Goal: Task Accomplishment & Management: Use online tool/utility

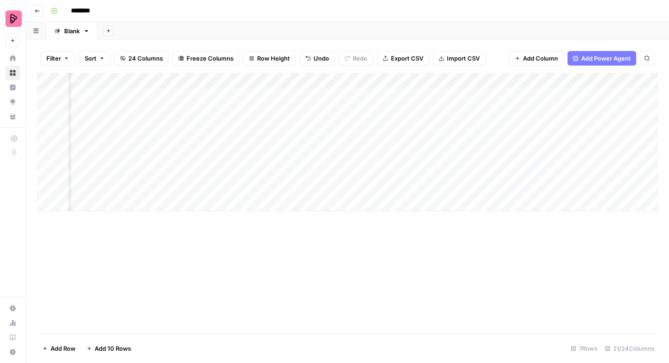
scroll to position [0, 213]
click at [566, 95] on div "Add Column" at bounding box center [347, 142] width 621 height 138
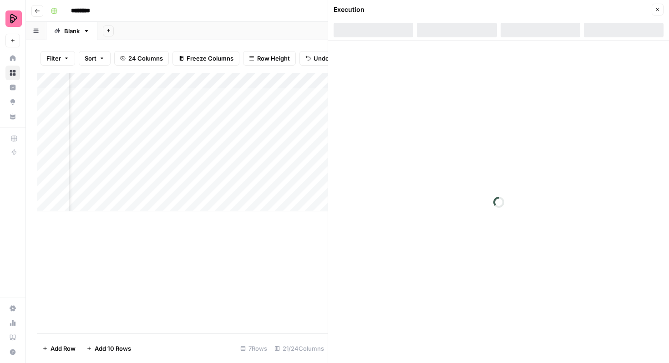
click at [654, 10] on button "Close" at bounding box center [658, 10] width 12 height 12
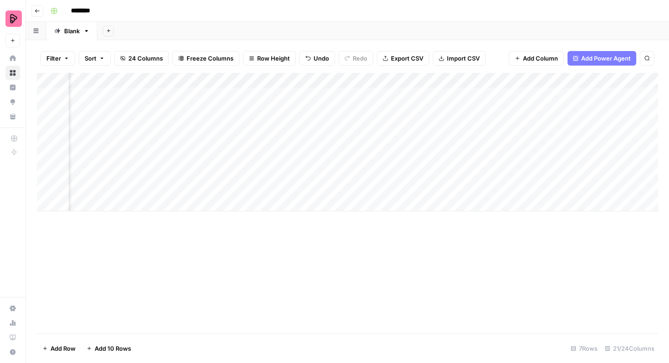
scroll to position [0, 348]
click at [524, 96] on div "Add Column" at bounding box center [347, 142] width 621 height 138
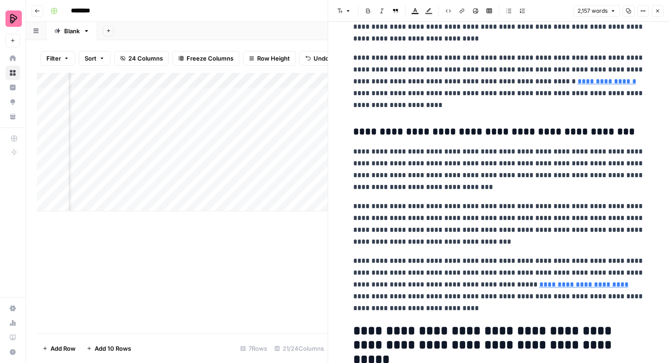
scroll to position [2706, 0]
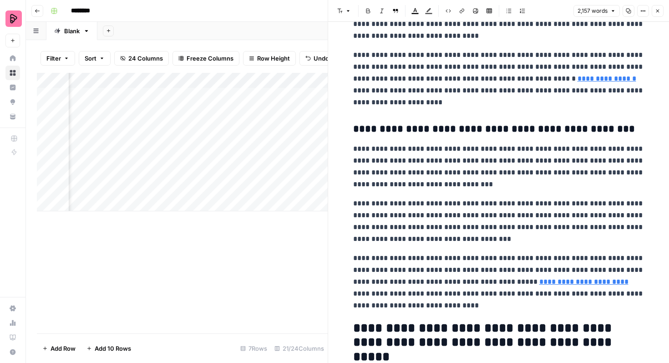
click at [660, 8] on button "Close" at bounding box center [658, 11] width 12 height 12
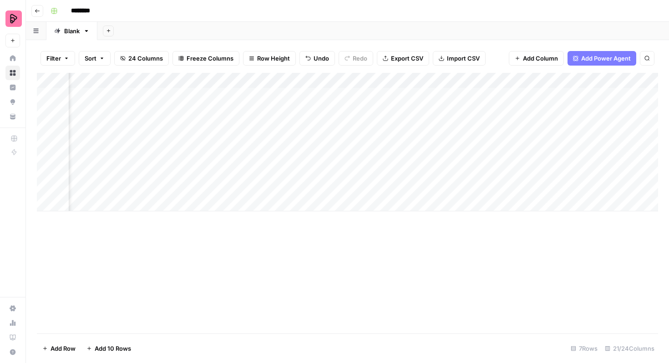
scroll to position [0, 209]
click at [317, 94] on div "Add Column" at bounding box center [347, 142] width 621 height 138
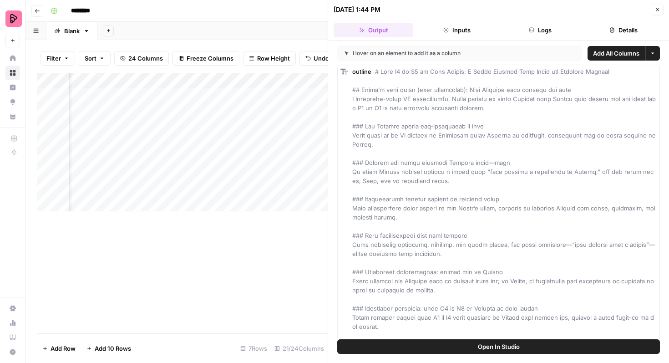
click at [662, 5] on button "Close" at bounding box center [658, 10] width 12 height 12
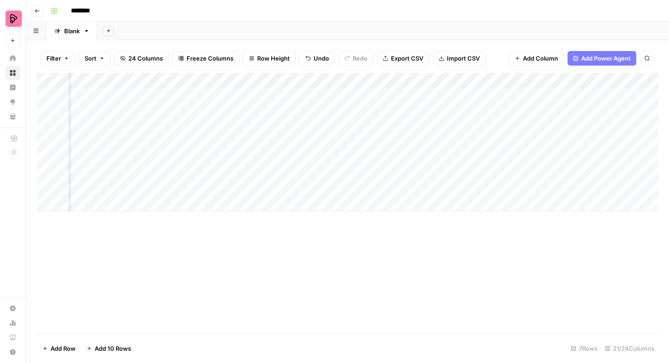
click at [411, 93] on div "Add Column" at bounding box center [347, 142] width 621 height 138
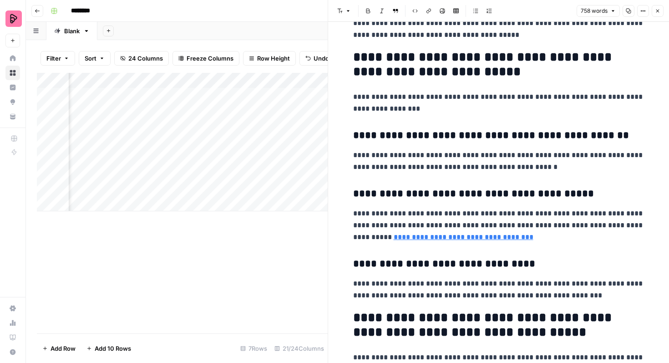
scroll to position [679, 0]
click at [655, 13] on icon "button" at bounding box center [657, 10] width 5 height 5
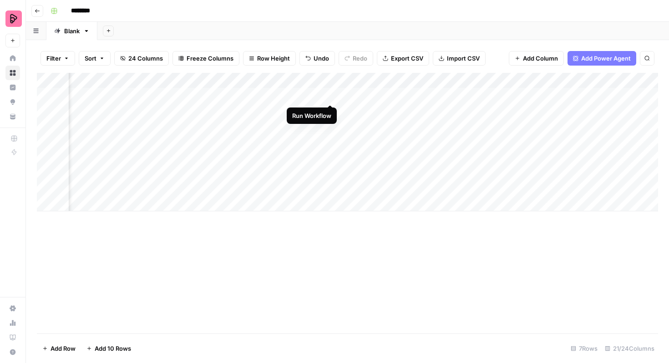
click at [330, 96] on div "Add Column" at bounding box center [347, 142] width 621 height 138
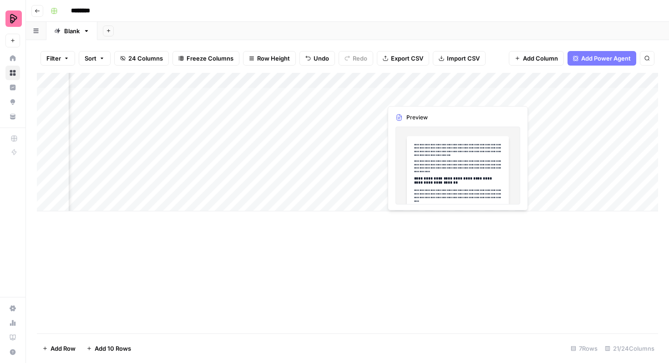
click at [454, 95] on div "Add Column" at bounding box center [347, 142] width 621 height 138
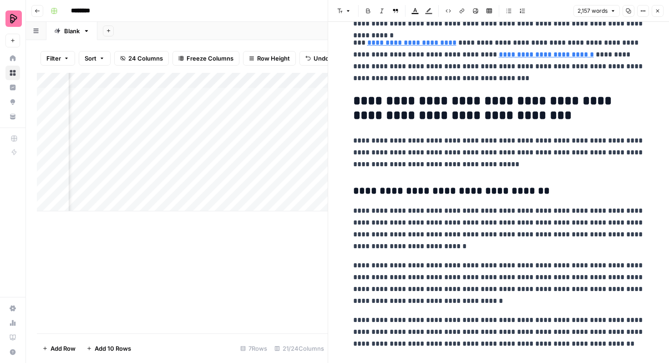
scroll to position [2250, 0]
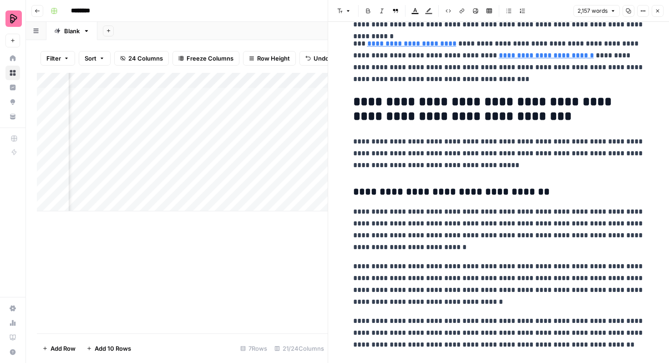
click at [659, 9] on icon "button" at bounding box center [657, 10] width 5 height 5
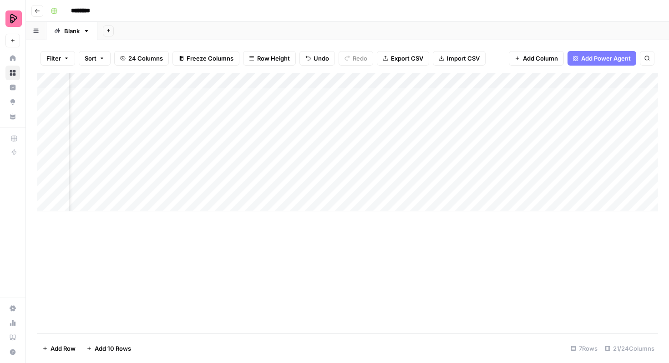
scroll to position [0, 153]
click at [375, 95] on div "Add Column" at bounding box center [347, 142] width 621 height 138
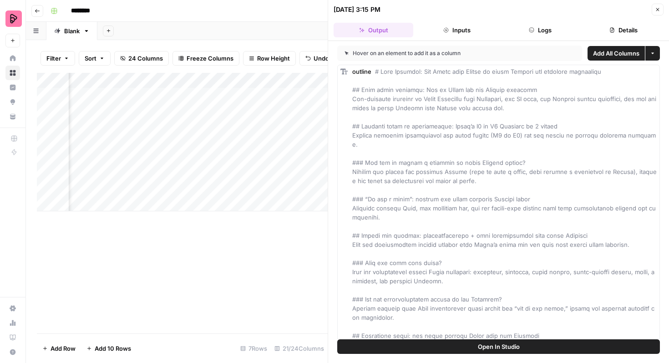
click at [467, 354] on div "Open In Studio" at bounding box center [498, 351] width 341 height 24
click at [487, 345] on span "Open In Studio" at bounding box center [499, 346] width 42 height 9
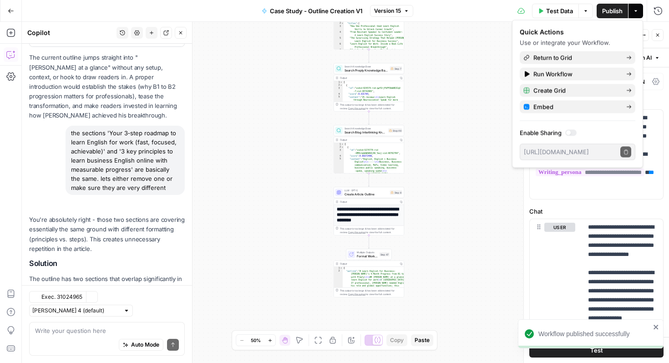
scroll to position [680, 0]
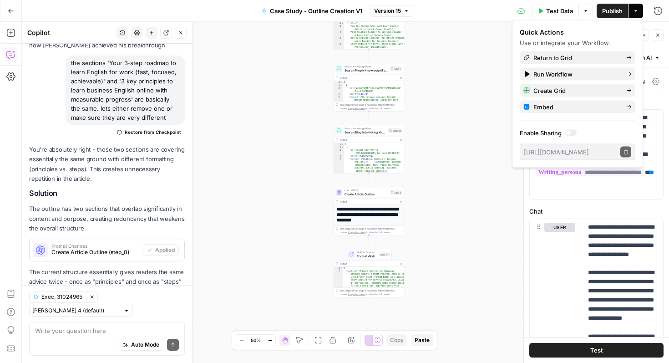
click at [607, 12] on span "Publish" at bounding box center [612, 10] width 20 height 9
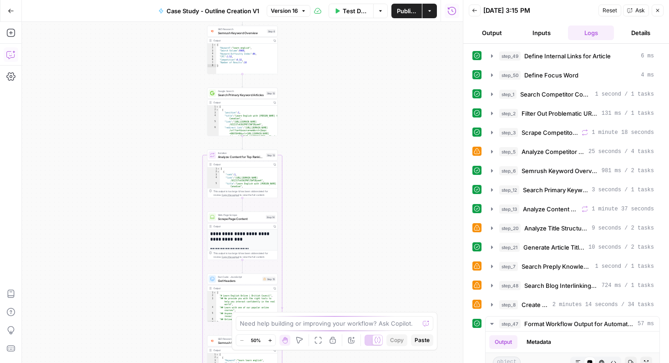
click at [10, 55] on icon "button" at bounding box center [10, 54] width 9 height 9
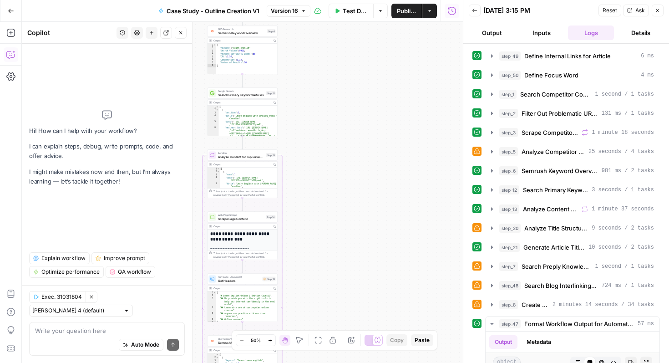
click at [123, 33] on icon "button" at bounding box center [122, 32] width 5 height 5
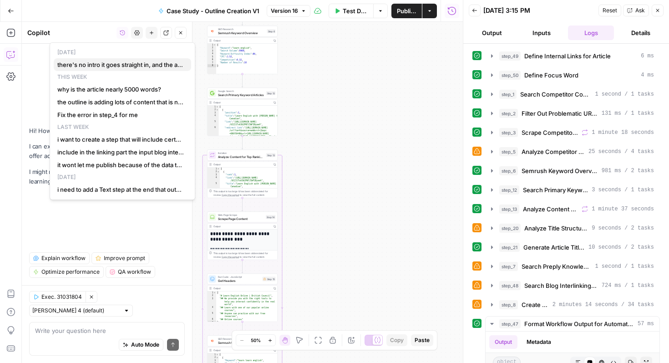
click at [124, 63] on span "there's no intro it goes straight in, and the after the story the advice sectio…" at bounding box center [120, 64] width 127 height 9
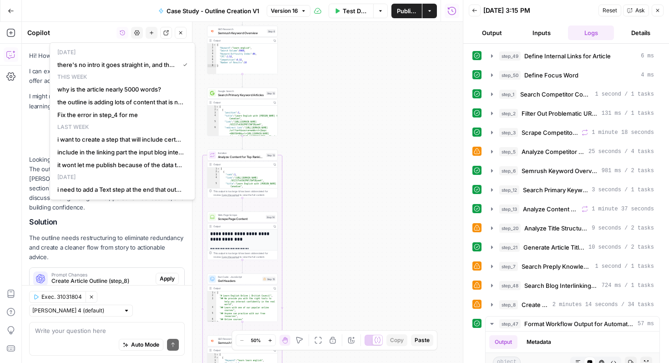
scroll to position [636, 0]
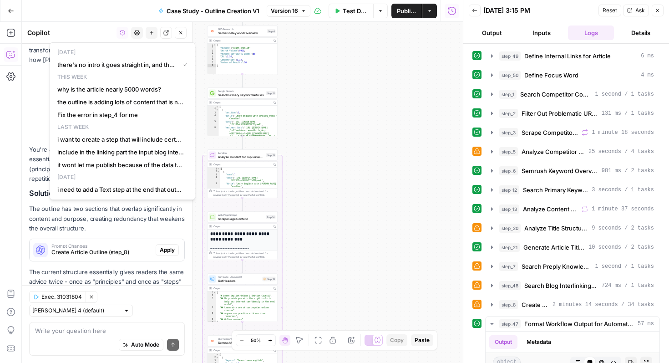
click at [122, 336] on div "Regenerate Helpful Not helpful" at bounding box center [107, 342] width 156 height 12
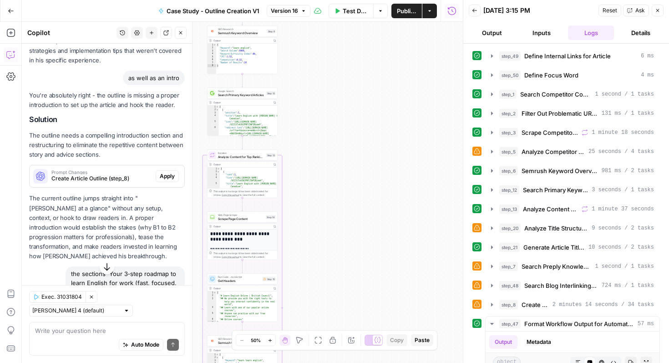
scroll to position [441, 0]
click at [99, 326] on textarea at bounding box center [107, 330] width 144 height 9
click at [69, 329] on textarea "again" at bounding box center [107, 330] width 144 height 9
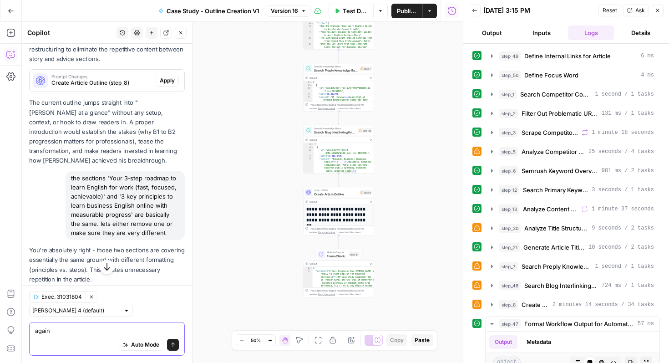
scroll to position [540, 0]
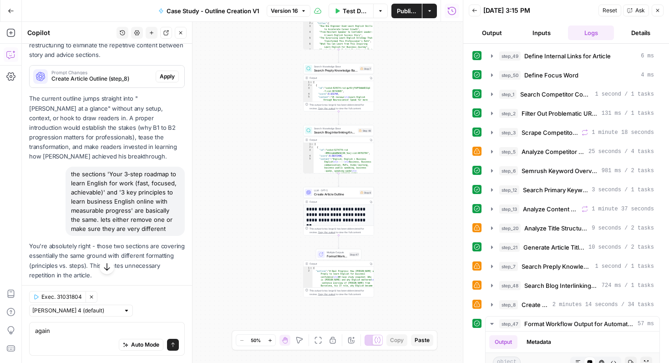
drag, startPoint x: 157, startPoint y: 172, endPoint x: 66, endPoint y: 119, distance: 105.2
click at [66, 167] on div "the sections 'Your 3‑step roadmap to learn English for work (fast, focused, ach…" at bounding box center [125, 201] width 119 height 69
copy div "the sections 'Your 3‑step roadmap to learn English for work (fast, focused, ach…"
click at [71, 335] on div "Auto Mode Send" at bounding box center [107, 345] width 144 height 20
paste textarea "the sections 'Your 3‑step roadmap to learn English for work (fast, focused, ach…"
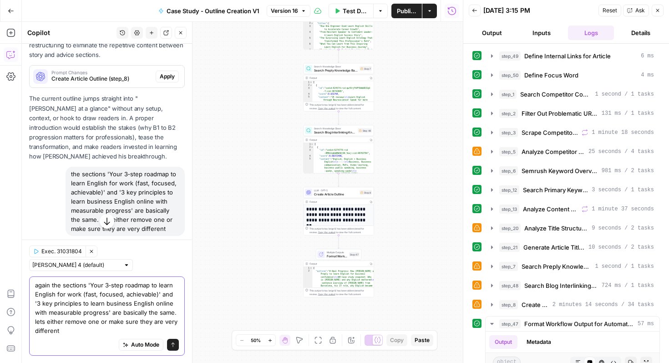
click at [96, 313] on textarea "again the sections 'Your 3‑step roadmap to learn English for work (fast, focuse…" at bounding box center [107, 307] width 144 height 55
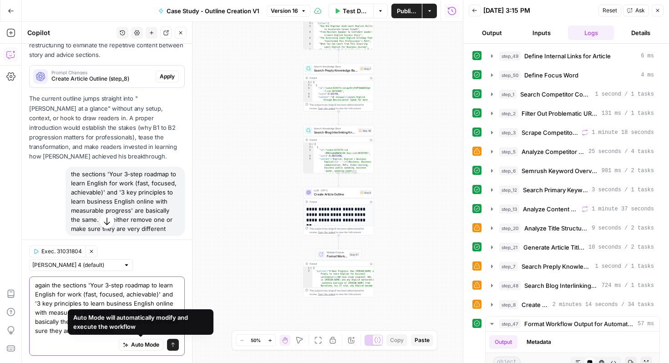
type textarea "again the sections 'Your 3‑step roadmap to learn English for work (fast, focuse…"
click at [171, 343] on icon "submit" at bounding box center [172, 344] width 5 height 5
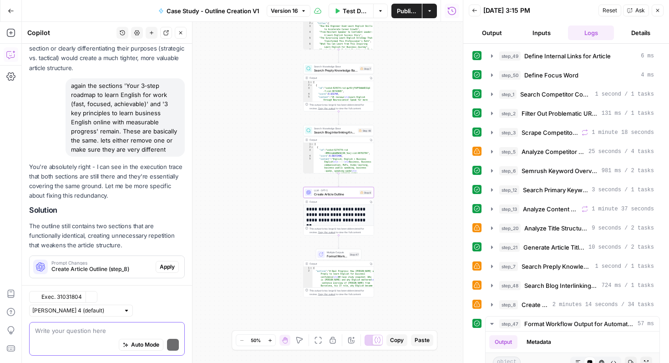
scroll to position [924, 0]
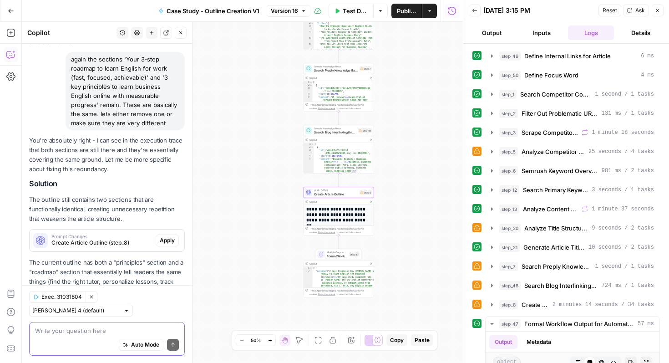
click at [119, 238] on span "Create Article Outline (step_8)" at bounding box center [101, 242] width 101 height 8
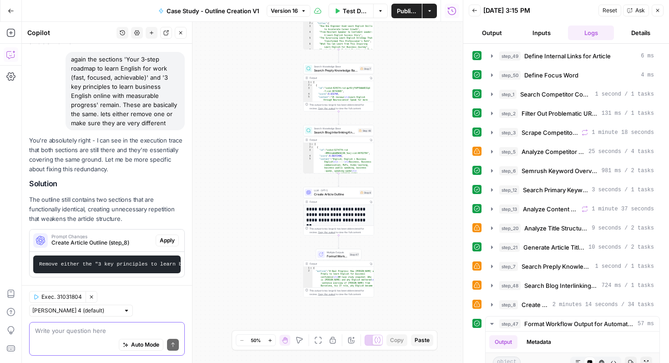
scroll to position [950, 0]
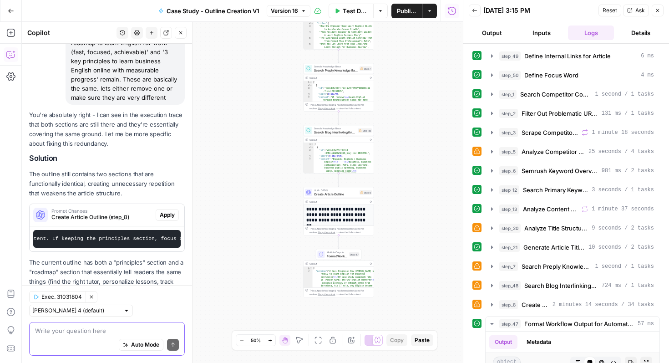
drag, startPoint x: 112, startPoint y: 204, endPoint x: 188, endPoint y: 187, distance: 77.8
click at [188, 187] on div "Copilot History Settings New chat Detach Close Hi! How can I help with your wor…" at bounding box center [107, 192] width 171 height 341
click at [171, 211] on span "Apply" at bounding box center [167, 215] width 15 height 8
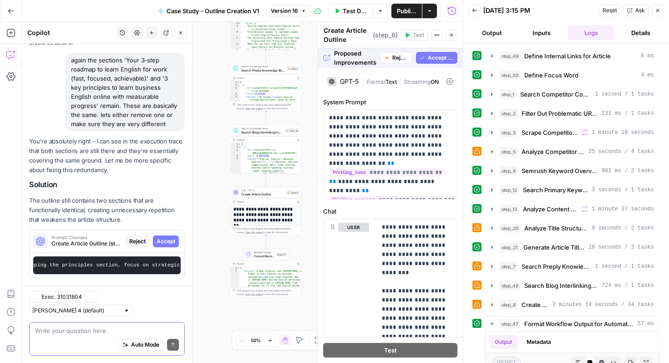
scroll to position [950, 0]
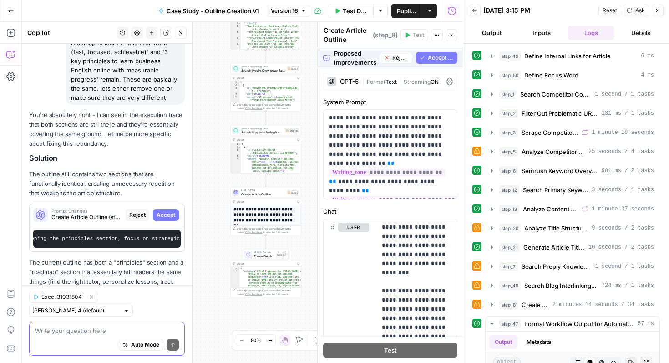
click at [439, 60] on span "Accept All" at bounding box center [441, 58] width 26 height 8
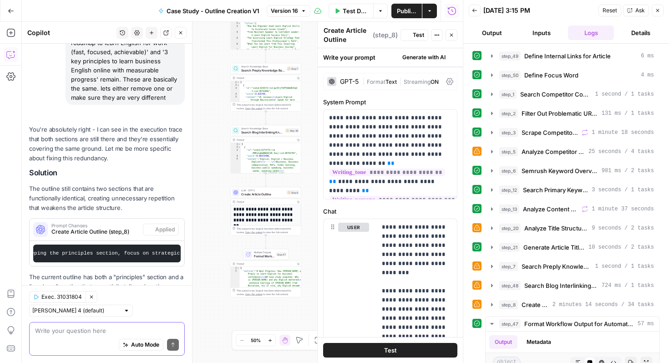
scroll to position [964, 0]
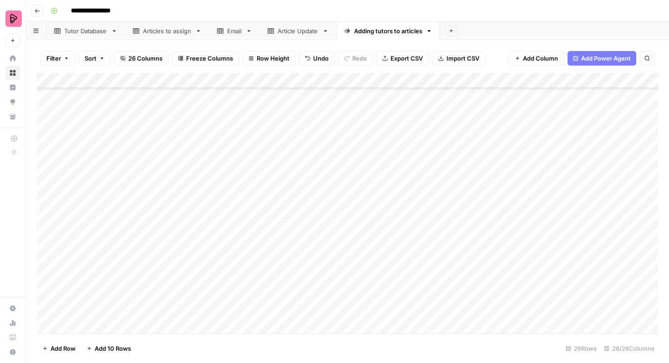
scroll to position [172, 0]
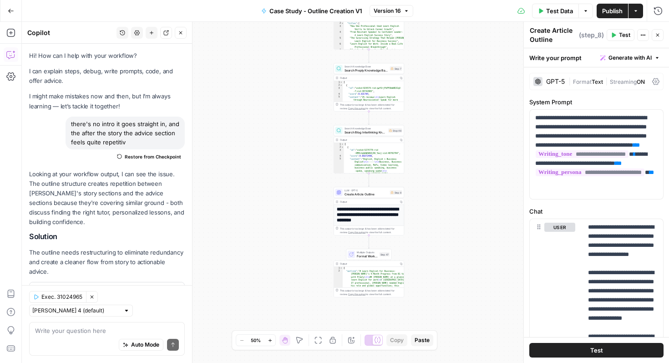
scroll to position [680, 0]
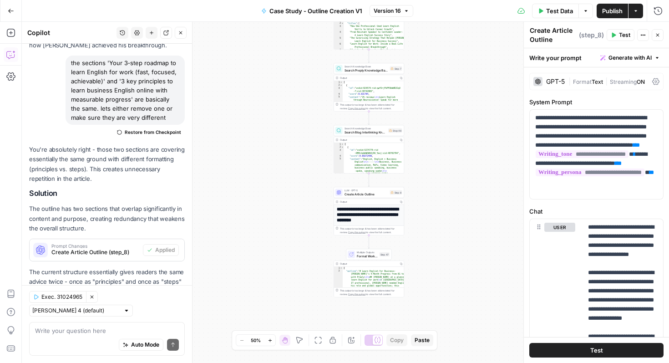
click at [582, 349] on button "Test" at bounding box center [596, 350] width 134 height 15
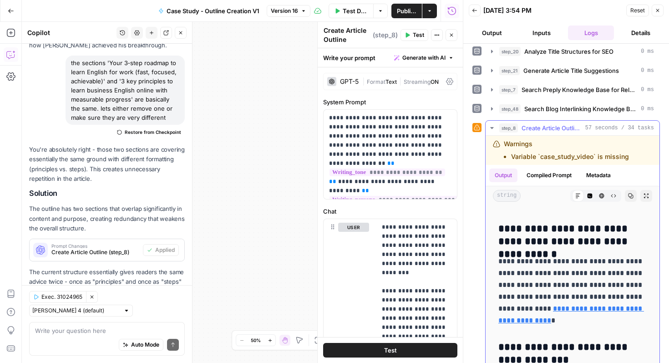
scroll to position [1530, 0]
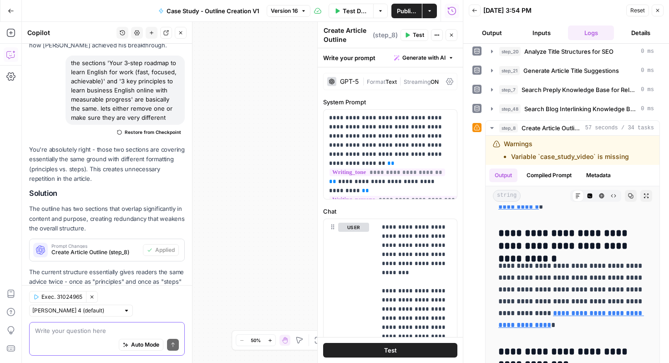
click at [136, 333] on textarea at bounding box center [107, 330] width 144 height 9
type textarea "they are both still there"
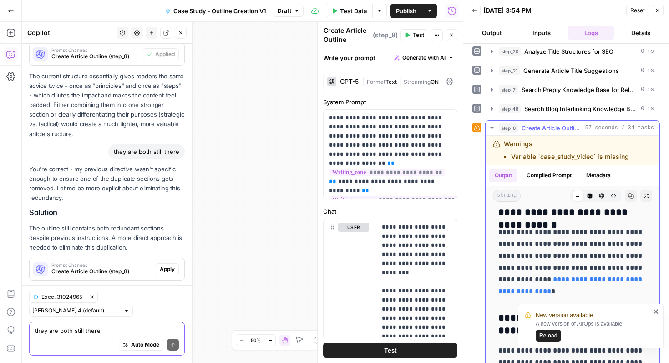
scroll to position [1564, 0]
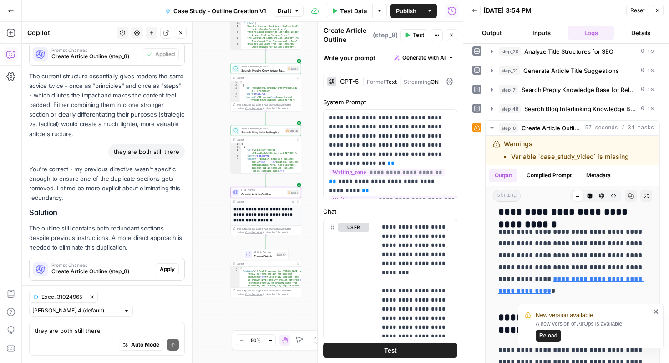
click at [166, 265] on span "Apply" at bounding box center [167, 269] width 15 height 8
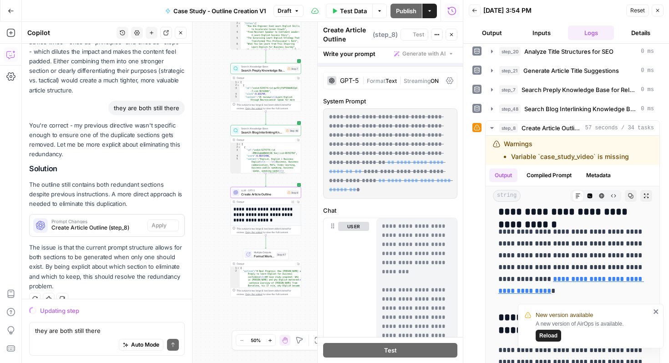
scroll to position [832, 0]
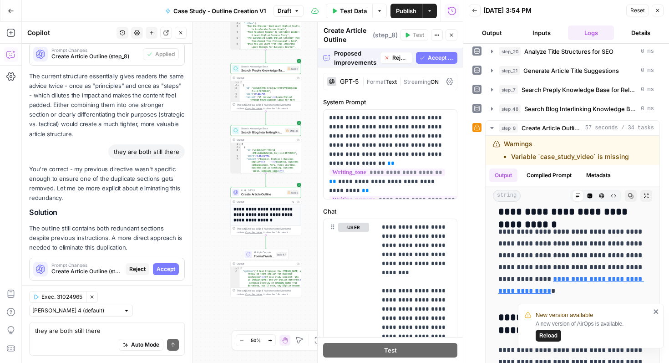
click at [443, 55] on span "Accept All" at bounding box center [441, 58] width 26 height 8
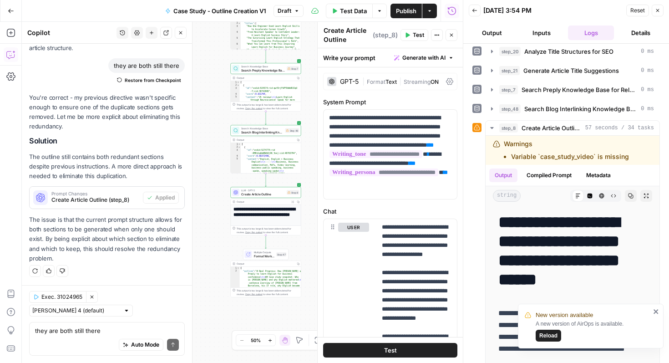
scroll to position [890, 0]
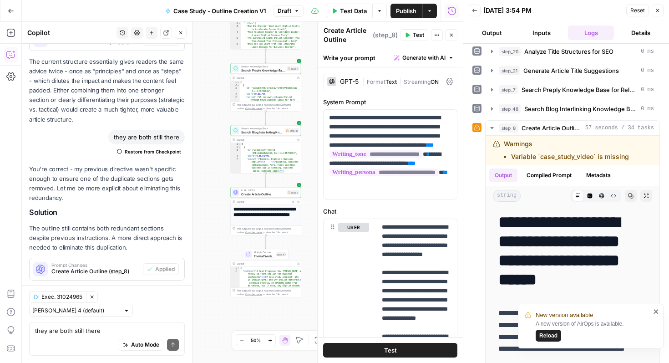
click at [419, 39] on span "Test" at bounding box center [418, 35] width 11 height 8
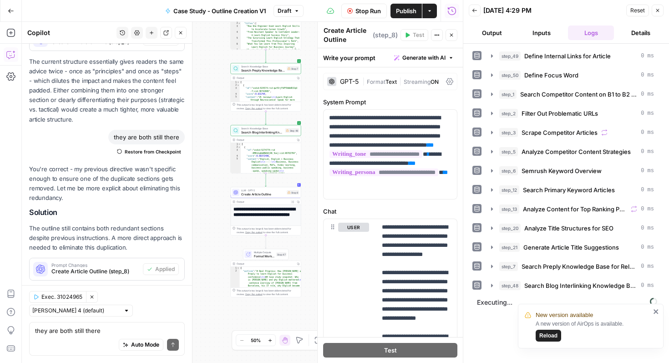
click at [656, 309] on icon "close" at bounding box center [656, 311] width 6 height 7
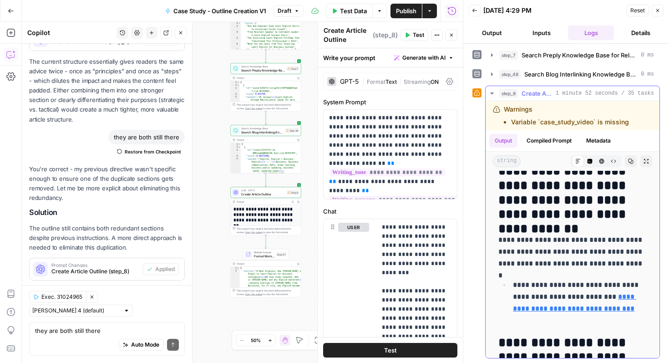
scroll to position [286, 0]
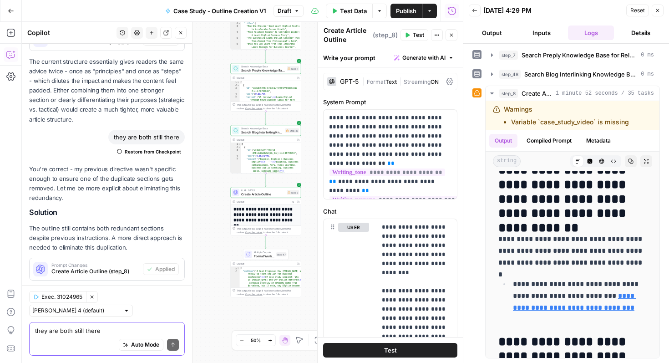
click at [109, 334] on textarea "they are both still there" at bounding box center [107, 330] width 144 height 9
type textarea "o"
type textarea "preply is mentioned quite soon"
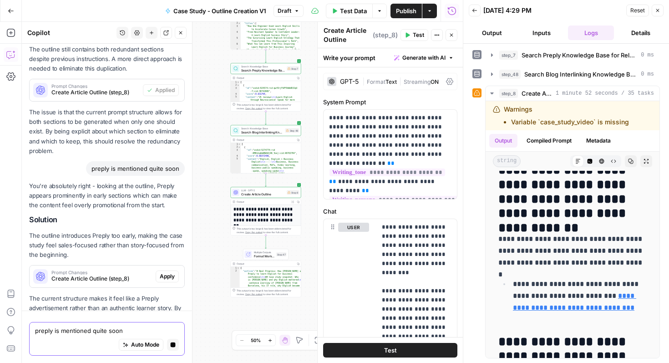
scroll to position [1095, 0]
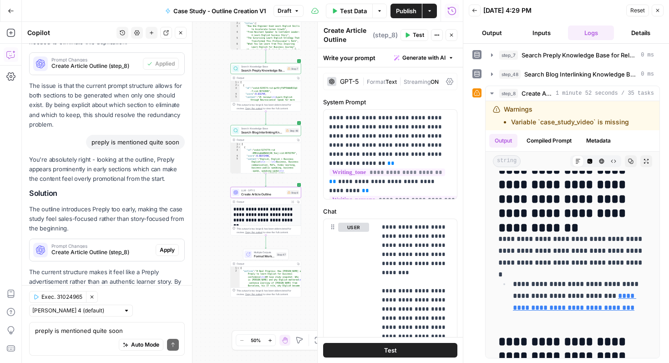
click at [169, 246] on span "Apply" at bounding box center [167, 250] width 15 height 8
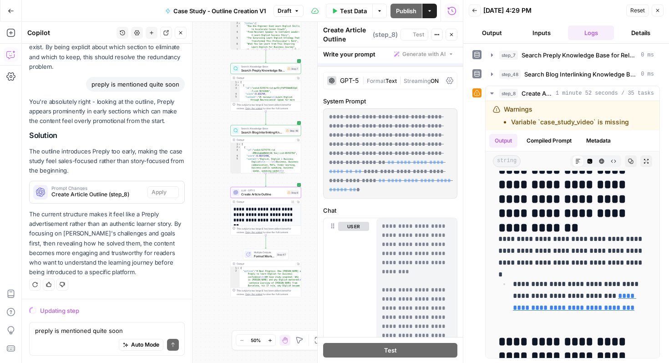
scroll to position [1037, 0]
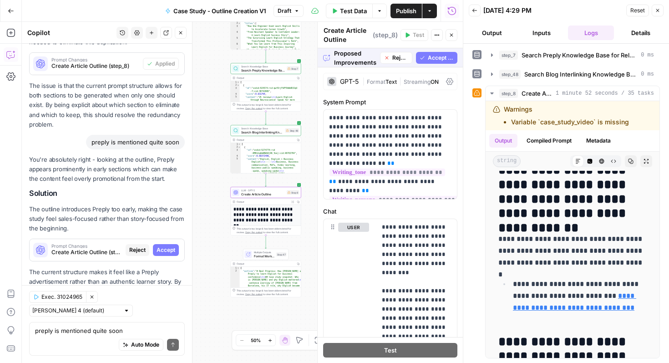
click at [98, 248] on span "Create Article Outline (step_8)" at bounding box center [86, 252] width 71 height 8
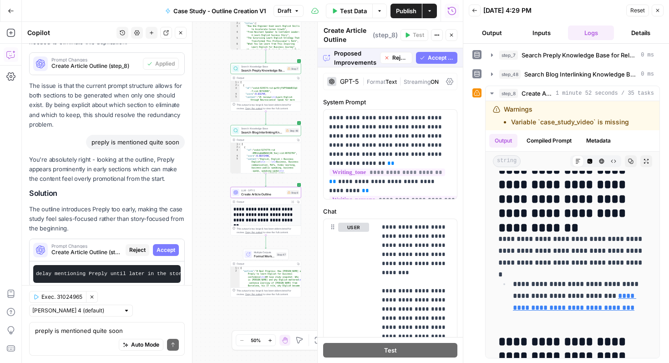
drag, startPoint x: 122, startPoint y: 213, endPoint x: 181, endPoint y: 214, distance: 58.7
click at [181, 261] on div "Restructure the outline to delay mentioning Preply until later in the story. Fo…" at bounding box center [107, 273] width 155 height 25
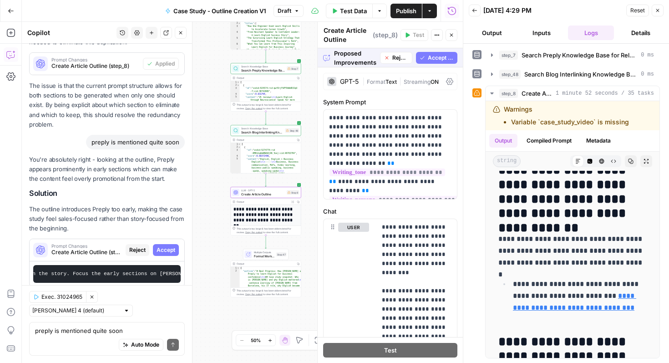
drag, startPoint x: 148, startPoint y: 214, endPoint x: 181, endPoint y: 216, distance: 32.8
click at [181, 261] on div "Restructure the outline to delay mentioning Preply until later in the story. Fo…" at bounding box center [107, 273] width 155 height 25
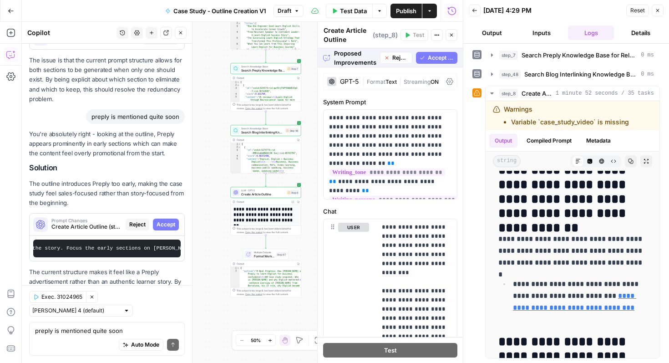
click at [656, 12] on icon "button" at bounding box center [657, 10] width 5 height 5
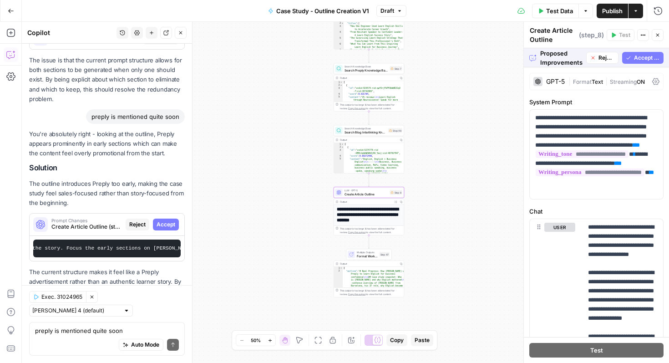
click at [164, 220] on span "Accept" at bounding box center [166, 224] width 19 height 8
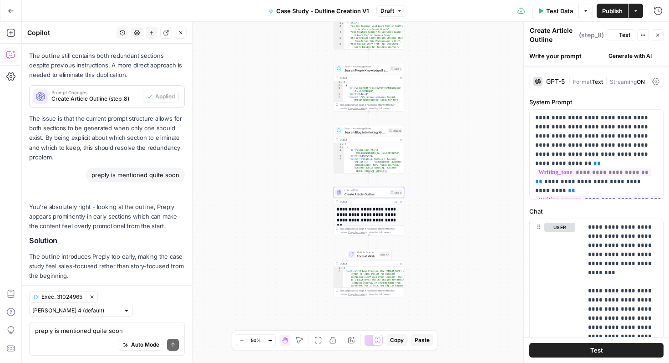
scroll to position [1135, 0]
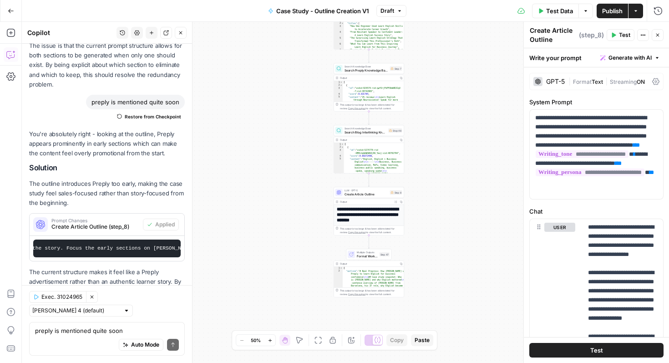
click at [567, 356] on button "Test" at bounding box center [596, 350] width 134 height 15
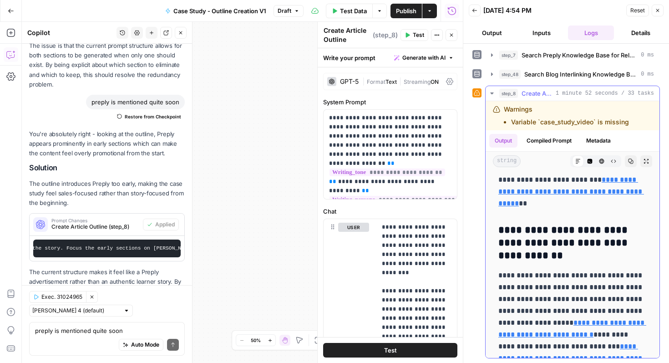
scroll to position [2202, 0]
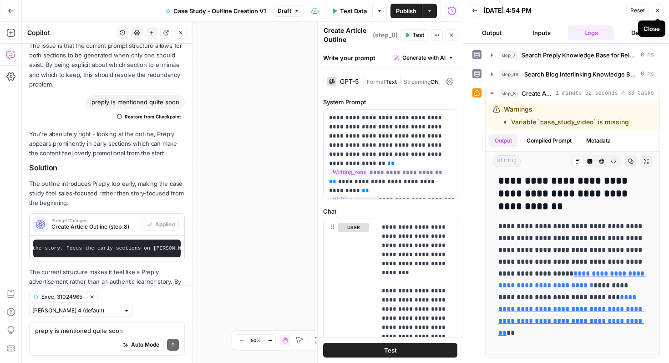
click at [655, 9] on icon "button" at bounding box center [657, 10] width 5 height 5
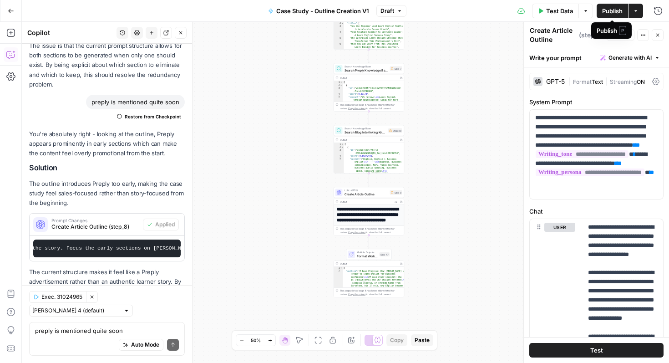
click at [603, 14] on span "Publish" at bounding box center [612, 10] width 20 height 9
click at [80, 332] on textarea "preply is mentioned quite soon" at bounding box center [107, 330] width 144 height 9
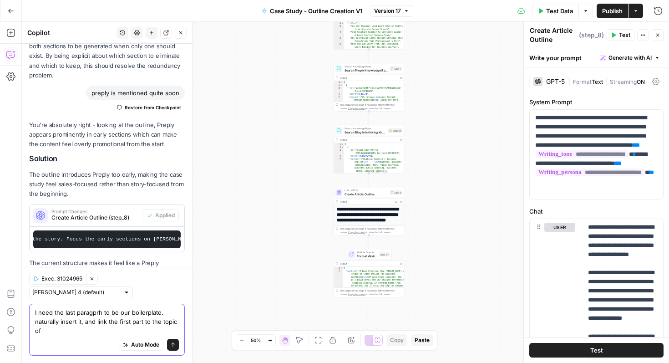
scroll to position [1154, 0]
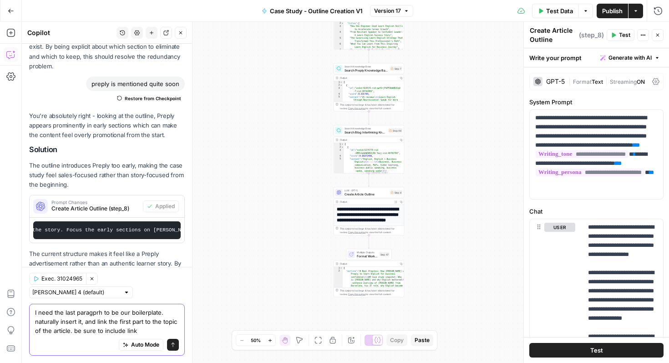
type textarea "I need the last paragprh to be our boilerplate. naturally insert it, and link t…"
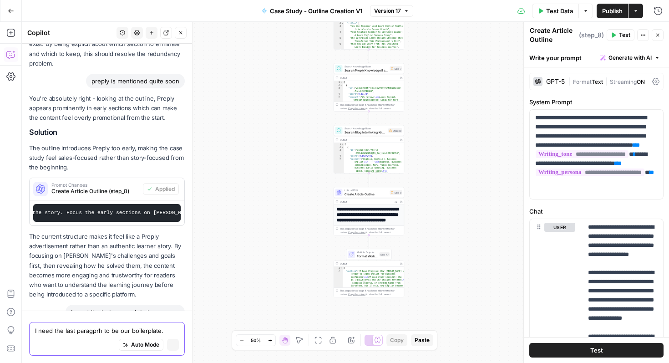
scroll to position [1098, 0]
click at [170, 343] on button "Stop generating" at bounding box center [173, 345] width 12 height 12
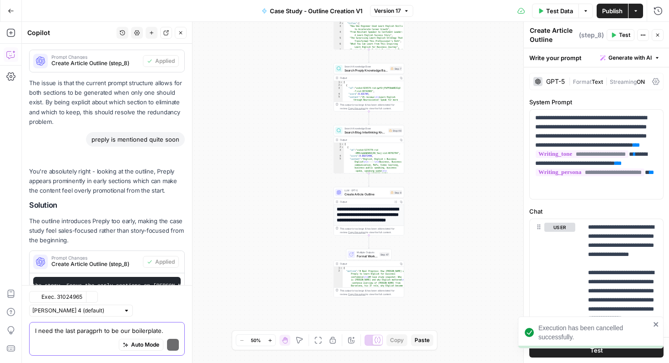
scroll to position [1183, 0]
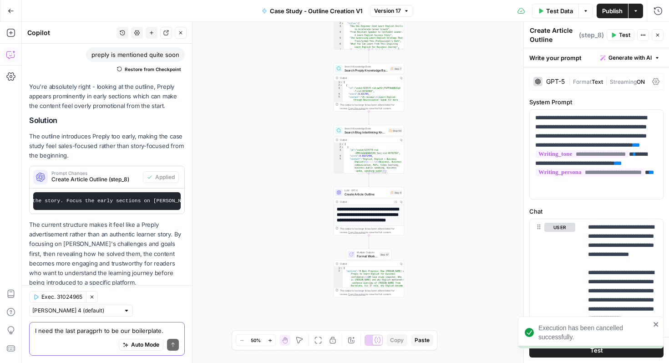
click at [110, 334] on textarea "I need the last paragprh to be our boilerplate. naturally insert it, and link t…" at bounding box center [107, 330] width 144 height 9
paste textarea "Preply is a global online learning platform and app that connects learners with…"
type textarea "this is the boilerplate: Preply is a global online learning platform and app th…"
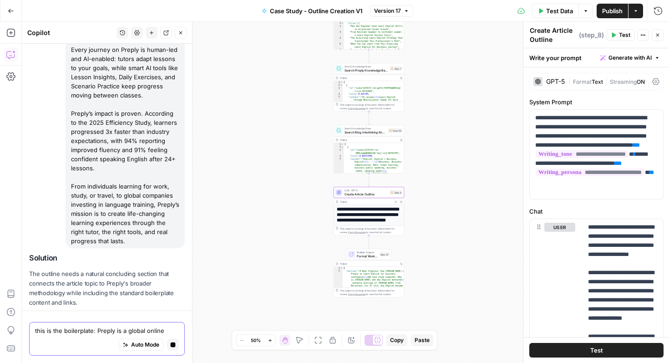
scroll to position [1518, 0]
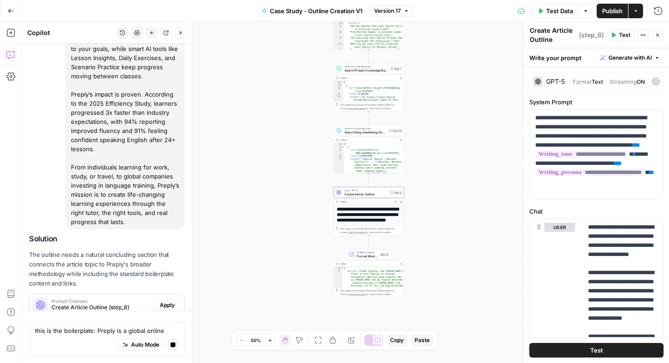
click at [166, 301] on span "Apply" at bounding box center [167, 305] width 15 height 8
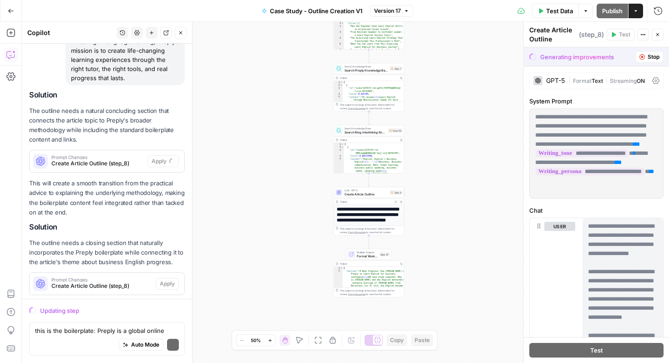
scroll to position [1676, 0]
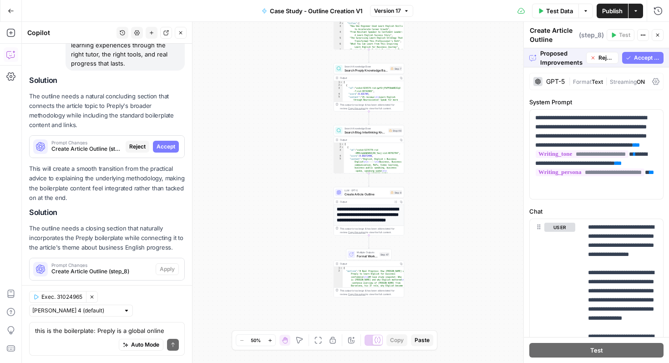
click at [404, 12] on icon "button" at bounding box center [406, 10] width 5 height 5
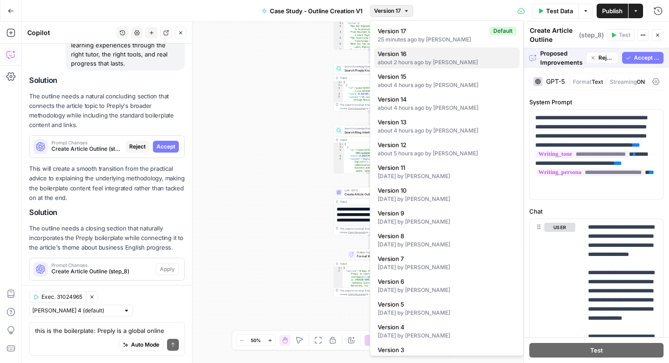
click at [410, 55] on span "Version 16" at bounding box center [445, 53] width 135 height 9
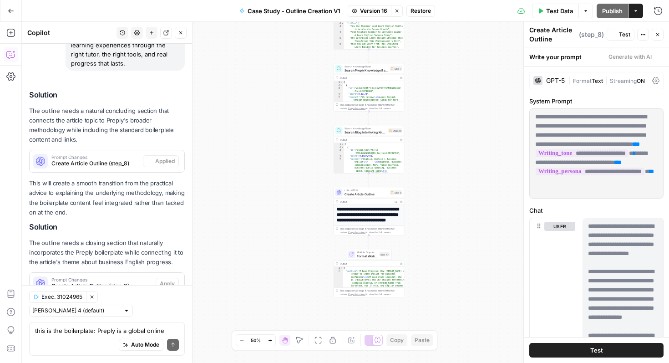
scroll to position [1778, 0]
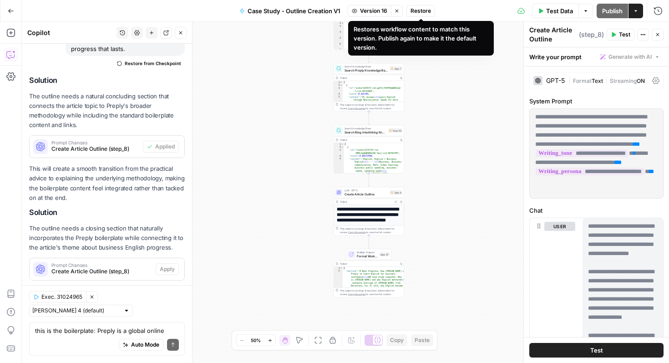
click at [425, 12] on span "Restore" at bounding box center [420, 11] width 20 height 8
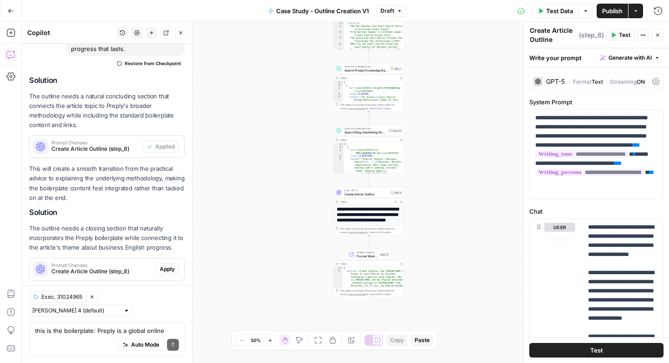
click at [592, 350] on span "Test" at bounding box center [596, 349] width 13 height 9
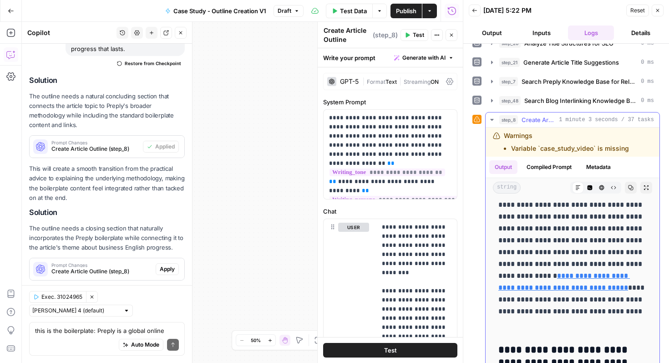
scroll to position [1601, 0]
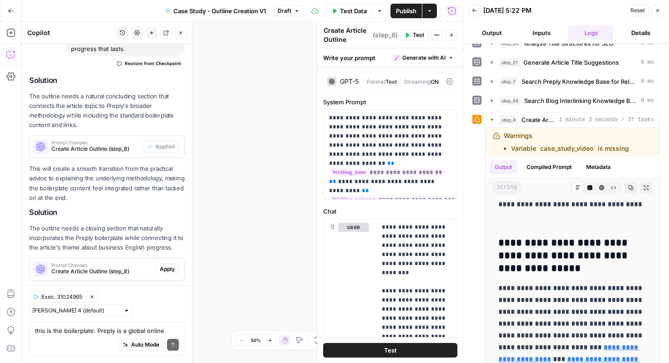
click at [83, 335] on div "Auto Mode Send" at bounding box center [107, 345] width 144 height 20
type textarea "a"
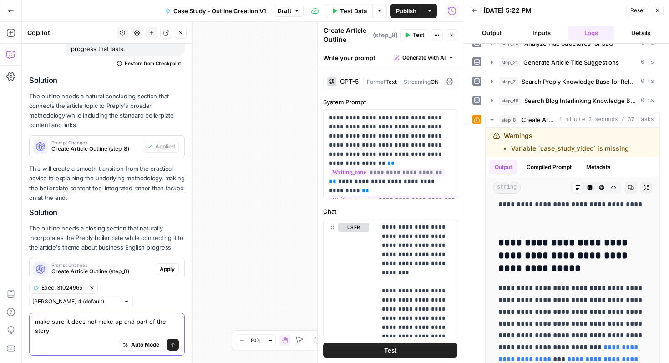
scroll to position [1787, 0]
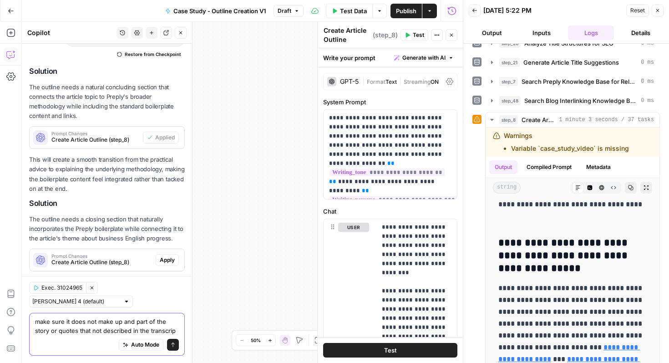
type textarea "make sure it does not make up and part of the story or quotes that not describe…"
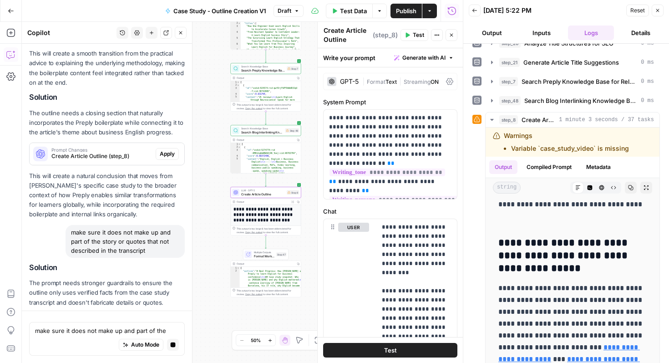
scroll to position [0, 25]
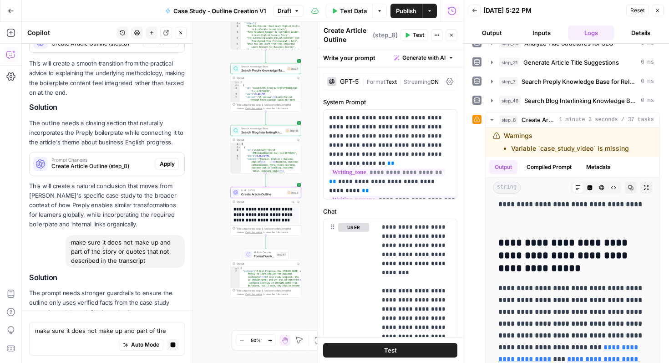
drag, startPoint x: 135, startPoint y: 292, endPoint x: 181, endPoint y: 292, distance: 45.5
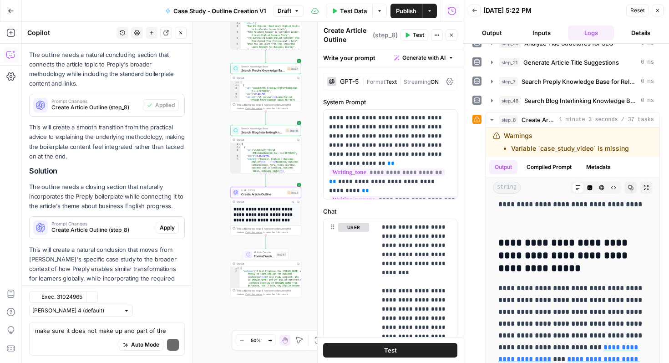
scroll to position [1948, 0]
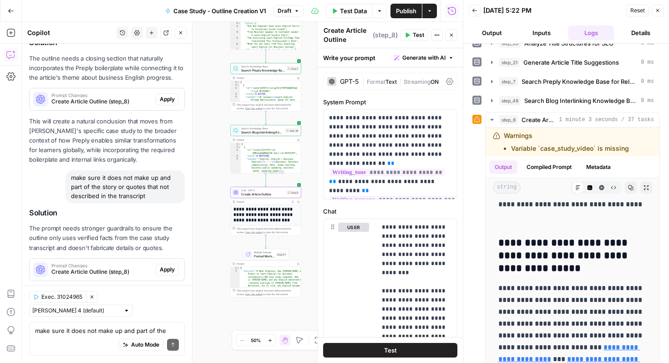
click at [170, 265] on span "Apply" at bounding box center [167, 269] width 15 height 8
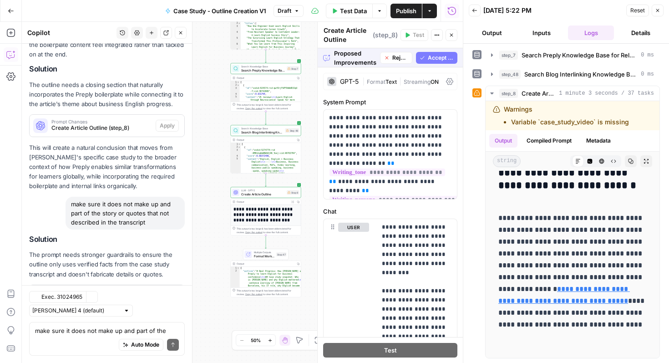
scroll to position [1846, 0]
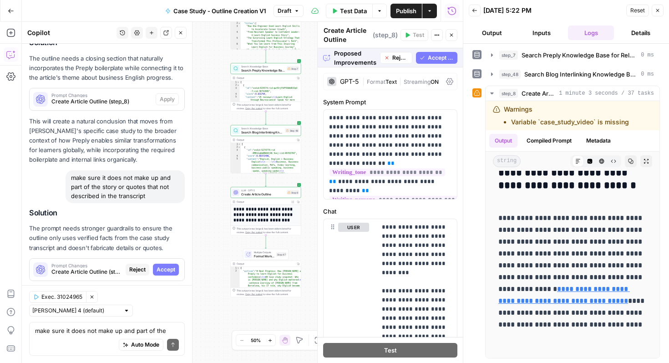
click at [442, 56] on span "Accept All" at bounding box center [441, 58] width 26 height 8
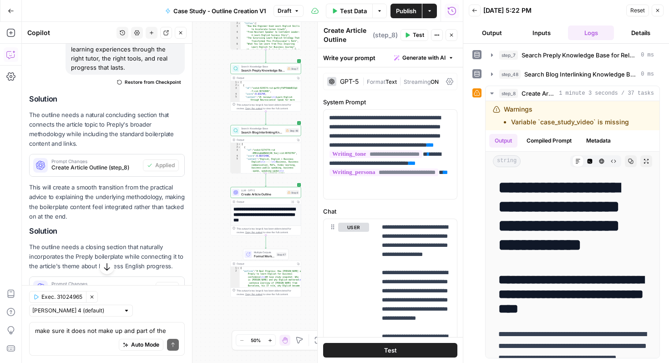
scroll to position [1770, 0]
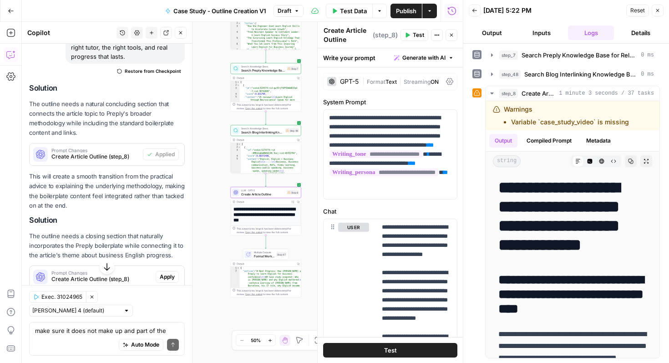
click at [125, 275] on span "Create Article Outline (step_8)" at bounding box center [101, 279] width 101 height 8
drag, startPoint x: 114, startPoint y: 240, endPoint x: 186, endPoint y: 240, distance: 71.9
click at [186, 240] on div "Hi! How can I help with your workflow? I can explain steps, debug, write prompt…" at bounding box center [107, 203] width 170 height 319
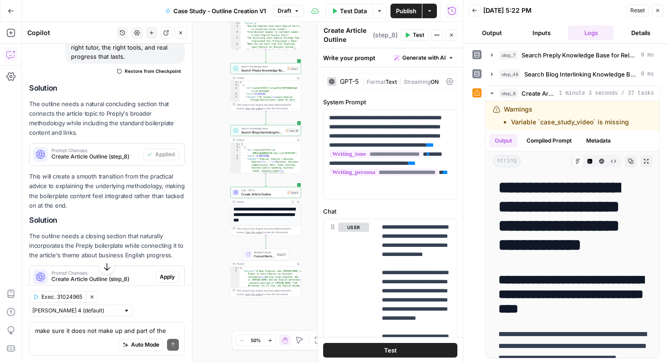
drag, startPoint x: 163, startPoint y: 242, endPoint x: 185, endPoint y: 242, distance: 21.8
drag, startPoint x: 142, startPoint y: 241, endPoint x: 186, endPoint y: 241, distance: 43.2
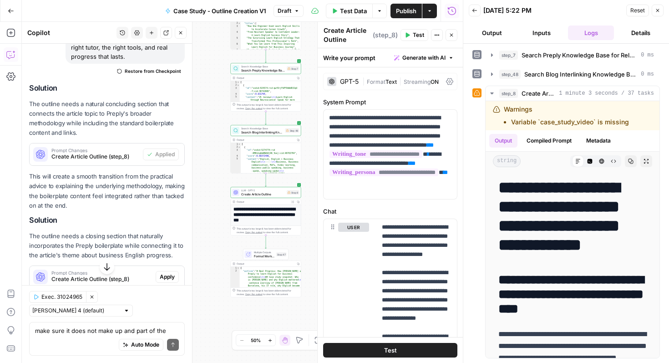
drag, startPoint x: 154, startPoint y: 241, endPoint x: 178, endPoint y: 241, distance: 24.1
click at [168, 273] on span "Apply" at bounding box center [167, 277] width 15 height 8
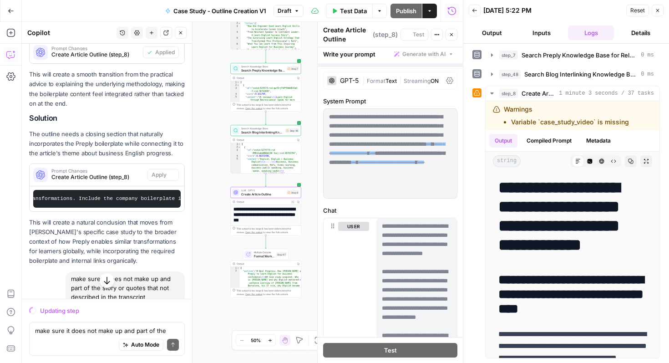
scroll to position [1668, 0]
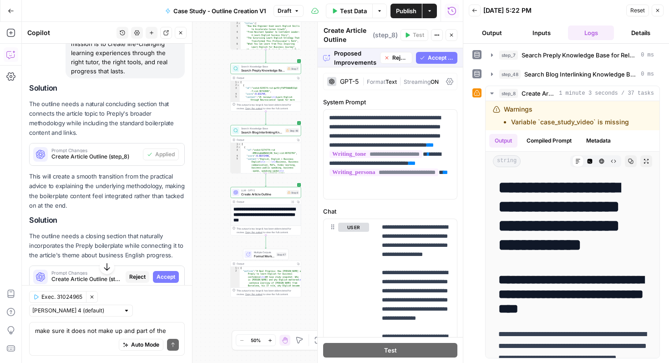
click at [443, 57] on span "Accept All" at bounding box center [441, 58] width 26 height 8
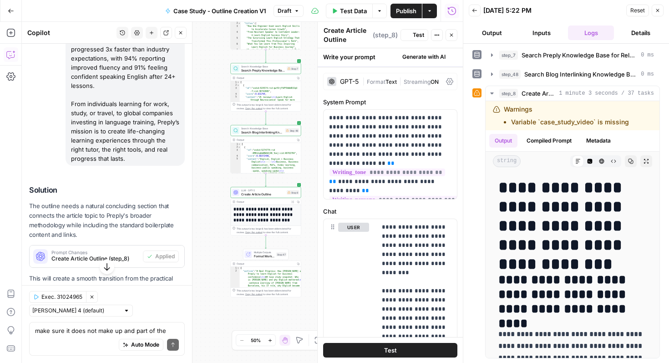
scroll to position [1770, 0]
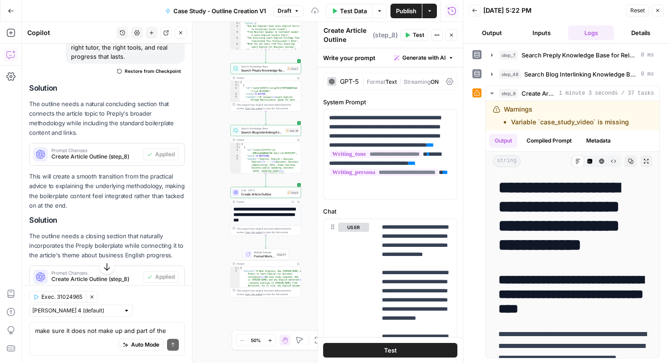
click at [421, 347] on button "Test" at bounding box center [390, 350] width 134 height 15
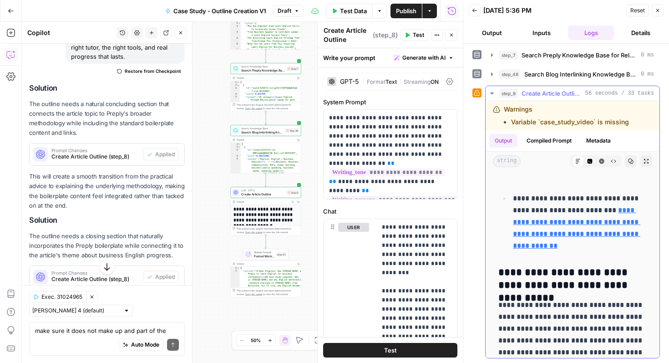
scroll to position [2541, 0]
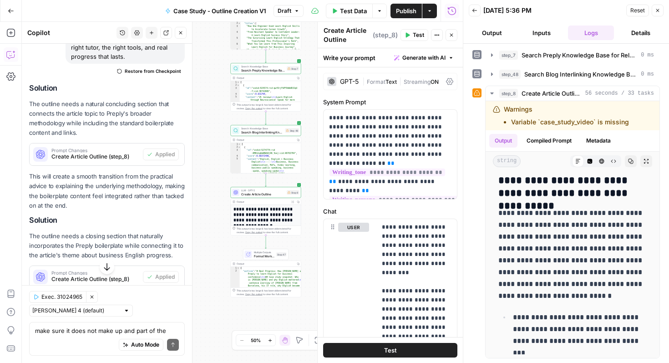
click at [407, 13] on span "Publish" at bounding box center [406, 10] width 20 height 9
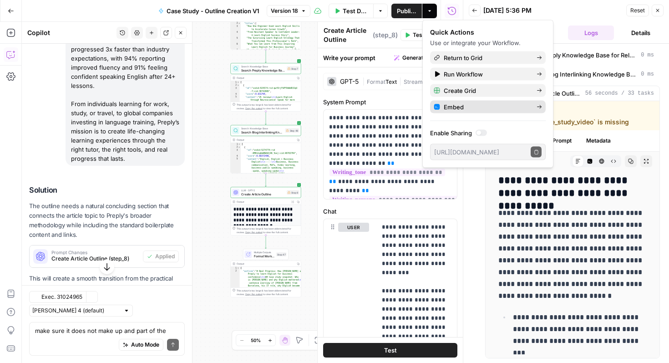
scroll to position [1770, 0]
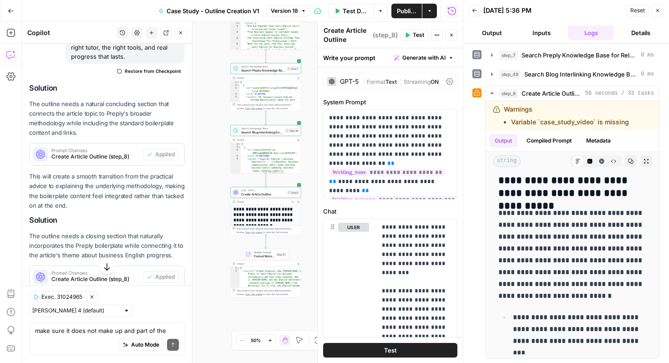
click at [412, 8] on span "Publish" at bounding box center [407, 10] width 20 height 9
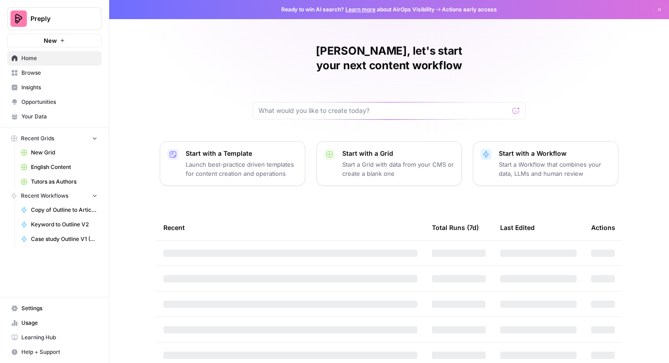
click at [63, 76] on span "Browse" at bounding box center [59, 73] width 76 height 8
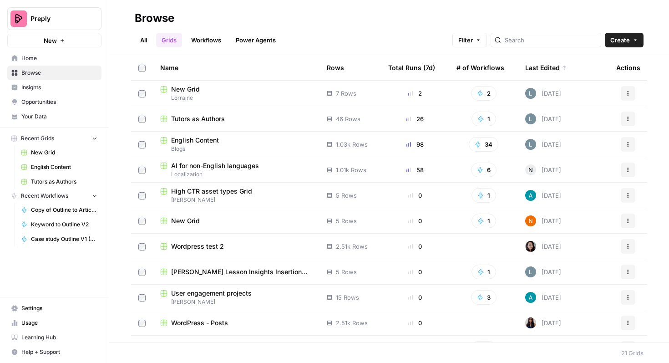
click at [246, 165] on span "AI for non-English languages" at bounding box center [215, 165] width 88 height 9
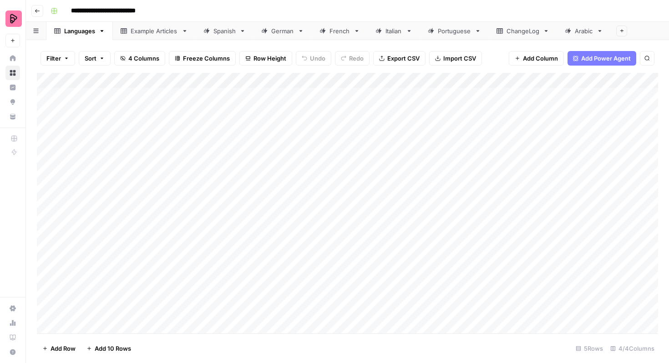
click at [229, 31] on div "Spanish" at bounding box center [224, 30] width 22 height 9
click at [48, 208] on div "Add Column" at bounding box center [347, 203] width 621 height 260
click at [48, 221] on div "Add Column" at bounding box center [347, 203] width 621 height 260
click at [47, 238] on div "Add Column" at bounding box center [347, 203] width 621 height 260
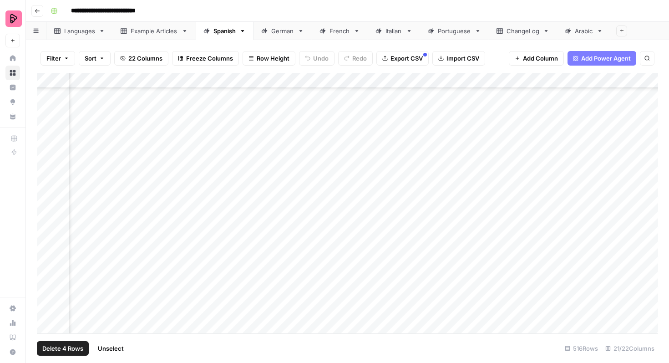
click at [47, 253] on div "Add Column" at bounding box center [347, 203] width 621 height 260
click at [47, 270] on div "Add Column" at bounding box center [347, 203] width 621 height 260
click at [46, 159] on div "Add Column" at bounding box center [347, 203] width 621 height 260
click at [46, 173] on div "Add Column" at bounding box center [347, 203] width 621 height 260
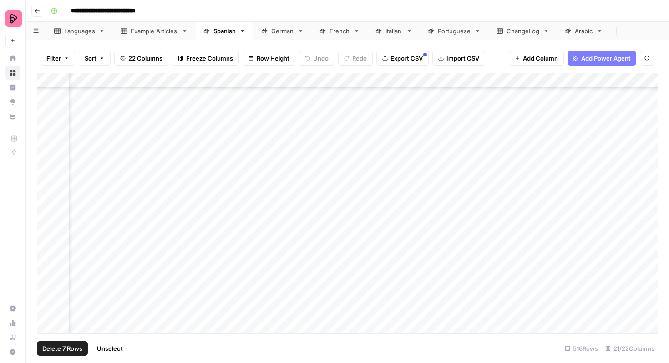
click at [46, 184] on div "Add Column" at bounding box center [347, 203] width 621 height 260
click at [46, 190] on div "Add Column" at bounding box center [347, 203] width 621 height 260
click at [47, 204] on div "Add Column" at bounding box center [347, 203] width 621 height 260
click at [47, 221] on div "Add Column" at bounding box center [347, 203] width 621 height 260
click at [47, 236] on div "Add Column" at bounding box center [347, 203] width 621 height 260
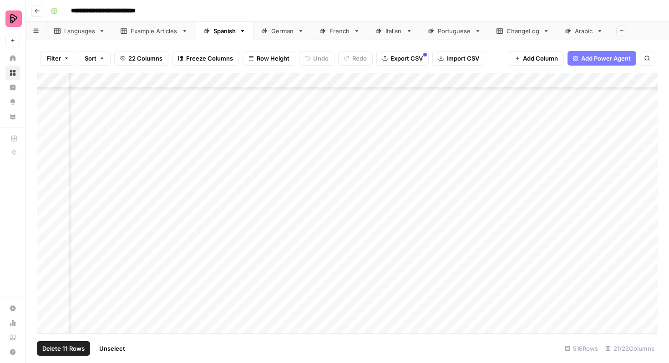
click at [47, 248] on div "Add Column" at bounding box center [347, 203] width 621 height 260
click at [47, 181] on div "Add Column" at bounding box center [347, 203] width 621 height 260
click at [47, 195] on div "Add Column" at bounding box center [347, 203] width 621 height 260
click at [47, 208] on div "Add Column" at bounding box center [347, 203] width 621 height 260
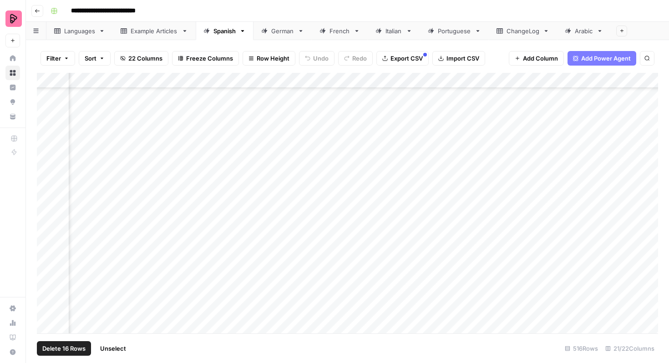
click at [47, 225] on div "Add Column" at bounding box center [347, 203] width 621 height 260
click at [47, 242] on div "Add Column" at bounding box center [347, 203] width 621 height 260
click at [48, 254] on div "Add Column" at bounding box center [347, 203] width 621 height 260
click at [48, 268] on div "Add Column" at bounding box center [347, 203] width 621 height 260
click at [48, 288] on div "Add Column" at bounding box center [347, 203] width 621 height 260
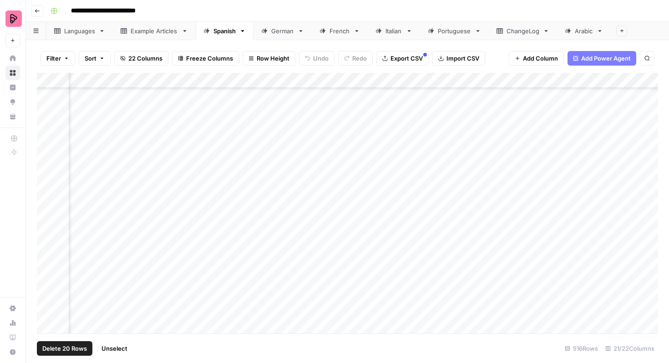
click at [406, 59] on span "Export CSV" at bounding box center [406, 58] width 32 height 9
click at [275, 31] on div "German" at bounding box center [282, 30] width 23 height 9
click at [48, 156] on div "Add Column" at bounding box center [347, 203] width 621 height 260
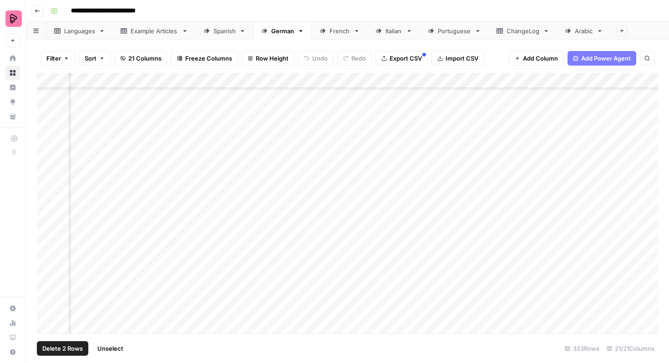
click at [47, 175] on div "Add Column" at bounding box center [347, 203] width 621 height 260
click at [47, 188] on div "Add Column" at bounding box center [347, 203] width 621 height 260
click at [47, 202] on div "Add Column" at bounding box center [347, 203] width 621 height 260
click at [47, 218] on div "Add Column" at bounding box center [347, 203] width 621 height 260
click at [47, 235] on div "Add Column" at bounding box center [347, 203] width 621 height 260
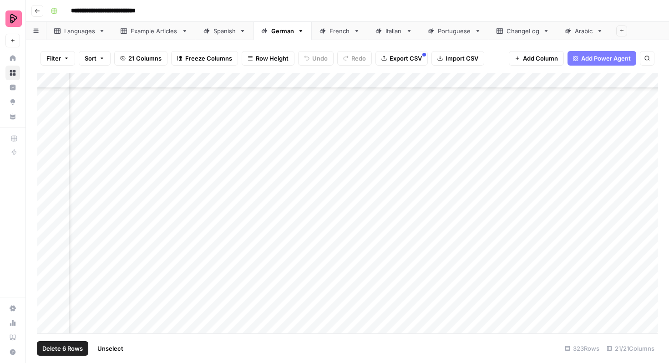
scroll to position [4412, 238]
click at [46, 153] on div "Add Column" at bounding box center [347, 203] width 621 height 260
click at [46, 169] on div "Add Column" at bounding box center [347, 203] width 621 height 260
click at [46, 183] on div "Add Column" at bounding box center [347, 203] width 621 height 260
click at [46, 202] on div "Add Column" at bounding box center [347, 203] width 621 height 260
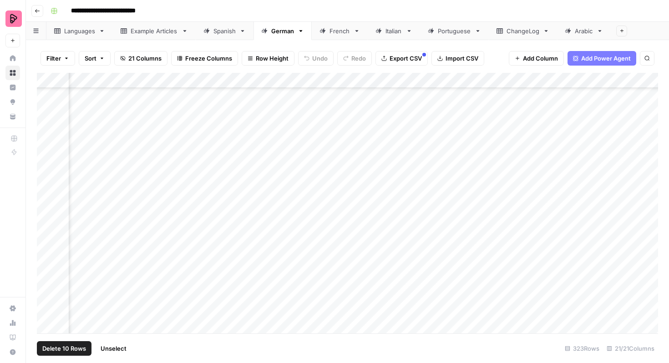
click at [47, 221] on div "Add Column" at bounding box center [347, 203] width 621 height 260
click at [47, 229] on div "Add Column" at bounding box center [347, 203] width 621 height 260
click at [47, 247] on div "Add Column" at bounding box center [347, 203] width 621 height 260
click at [46, 160] on div "Add Column" at bounding box center [347, 203] width 621 height 260
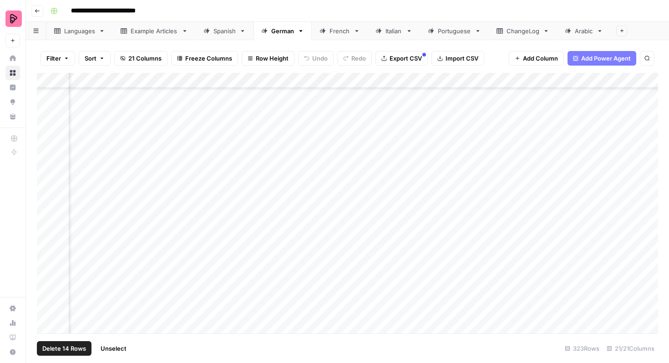
click at [46, 179] on div "Add Column" at bounding box center [347, 203] width 621 height 260
click at [46, 173] on div "Add Column" at bounding box center [347, 203] width 621 height 260
click at [46, 189] on div "Add Column" at bounding box center [347, 203] width 621 height 260
click at [46, 208] on div "Add Column" at bounding box center [347, 203] width 621 height 260
click at [47, 217] on div "Add Column" at bounding box center [347, 203] width 621 height 260
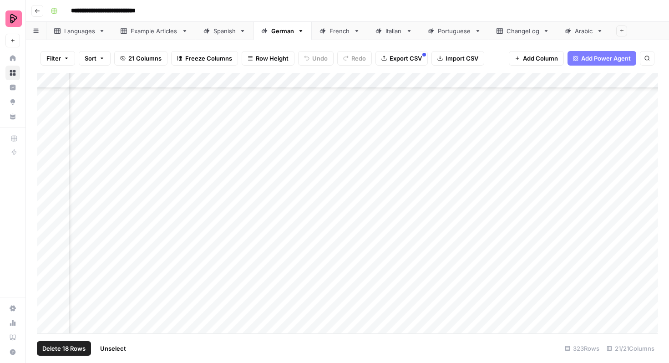
click at [47, 230] on div "Add Column" at bounding box center [347, 203] width 621 height 260
click at [47, 248] on div "Add Column" at bounding box center [347, 203] width 621 height 260
click at [48, 238] on div "Add Column" at bounding box center [347, 203] width 621 height 260
click at [47, 267] on div "Add Column" at bounding box center [347, 203] width 621 height 260
click at [47, 279] on div "Add Column" at bounding box center [347, 203] width 621 height 260
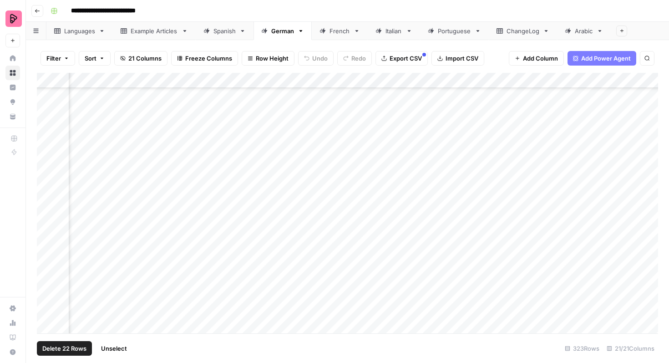
click at [47, 293] on div "Add Column" at bounding box center [347, 203] width 621 height 260
click at [47, 311] on div "Add Column" at bounding box center [347, 203] width 621 height 260
click at [46, 189] on div "Add Column" at bounding box center [347, 203] width 621 height 260
click at [397, 58] on span "Export CSV" at bounding box center [406, 58] width 32 height 9
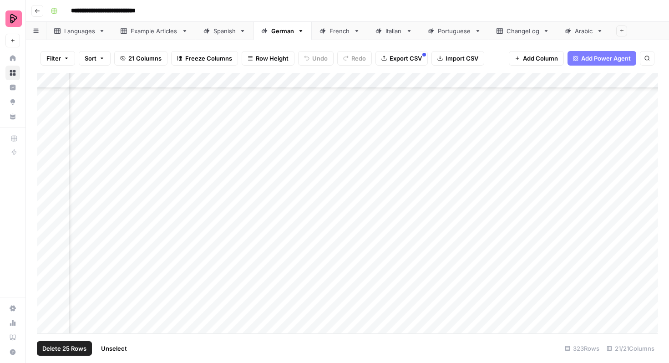
click at [341, 31] on div "French" at bounding box center [339, 30] width 20 height 9
click at [48, 153] on div "Add Column" at bounding box center [347, 203] width 621 height 260
click at [48, 184] on div "Add Column" at bounding box center [347, 203] width 621 height 260
click at [48, 199] on div "Add Column" at bounding box center [347, 203] width 621 height 260
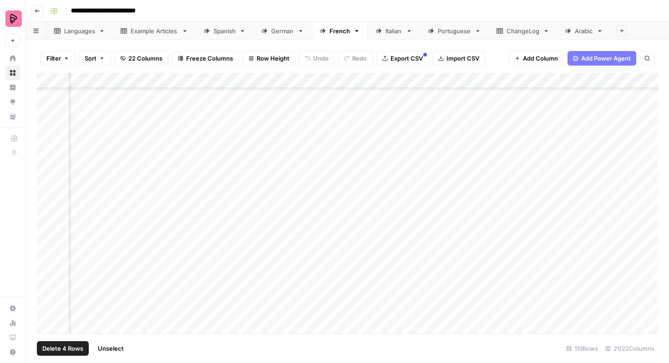
click at [48, 213] on div "Add Column" at bounding box center [347, 203] width 621 height 260
click at [401, 58] on span "Export CSV" at bounding box center [406, 58] width 32 height 9
click at [290, 31] on div "German" at bounding box center [282, 30] width 23 height 9
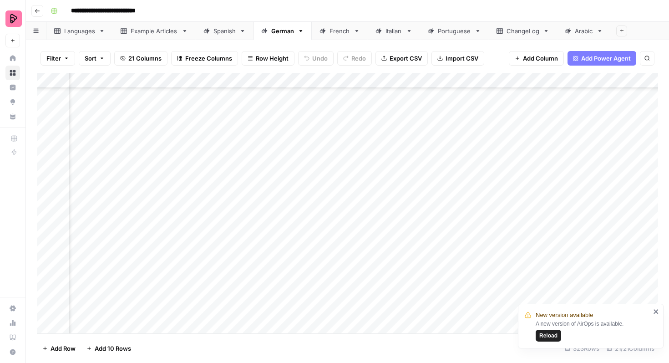
scroll to position [4464, 671]
click at [314, 148] on div "Add Column" at bounding box center [347, 203] width 621 height 260
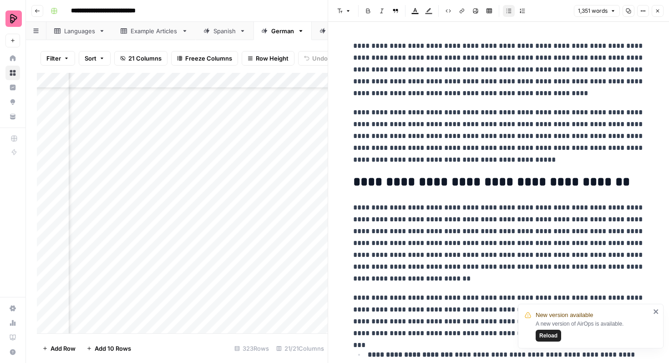
click at [659, 14] on button "Close" at bounding box center [658, 11] width 12 height 12
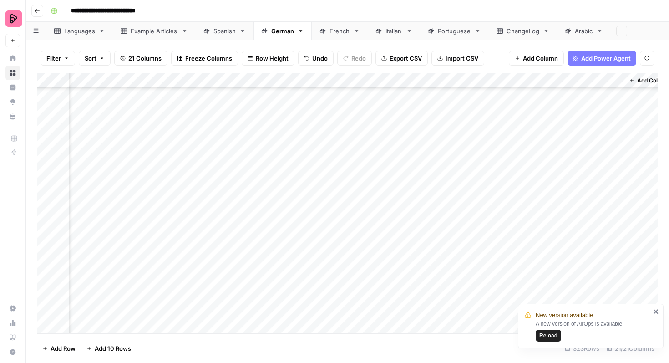
scroll to position [4767, 1299]
click at [405, 183] on div "Add Column" at bounding box center [347, 203] width 621 height 260
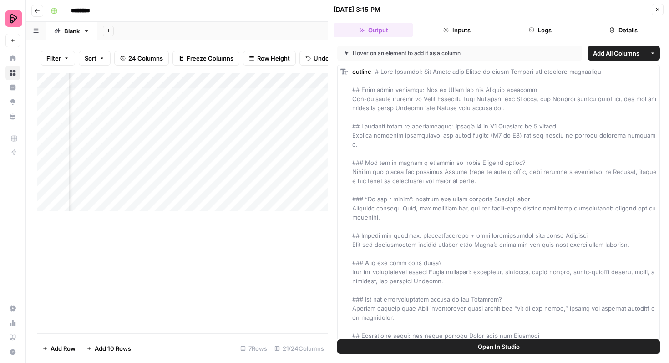
scroll to position [0, 153]
click at [657, 7] on icon "button" at bounding box center [657, 9] width 5 height 5
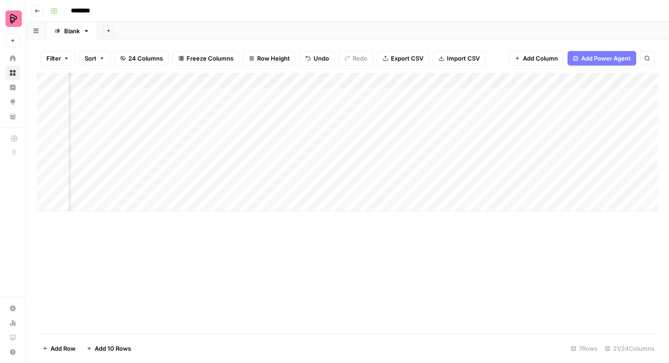
scroll to position [0, 127]
click at [412, 95] on div "Add Column" at bounding box center [347, 142] width 621 height 138
click at [418, 96] on div "Add Column" at bounding box center [347, 142] width 621 height 138
click at [498, 94] on div "Add Column" at bounding box center [347, 142] width 621 height 138
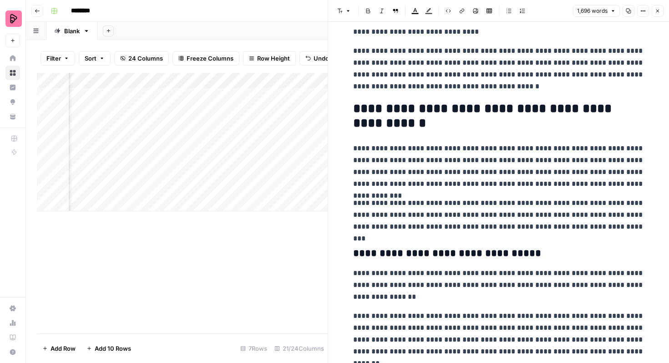
scroll to position [368, 0]
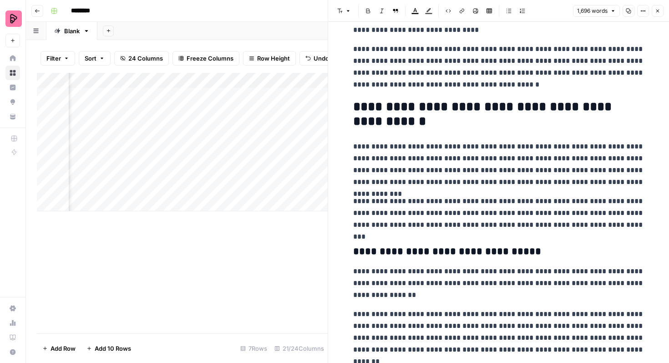
click at [656, 9] on icon "button" at bounding box center [657, 10] width 5 height 5
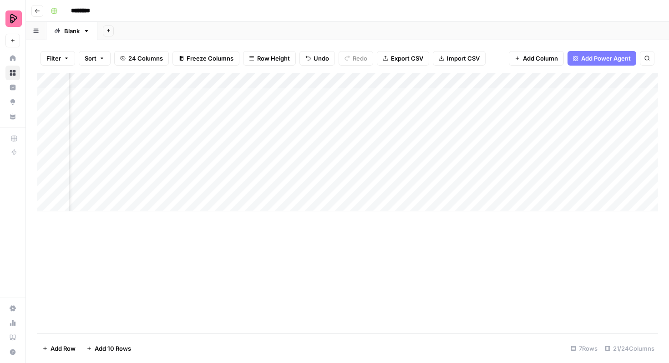
scroll to position [0, 106]
click at [434, 93] on div "Add Column" at bounding box center [347, 142] width 621 height 138
click at [448, 96] on div "Add Column" at bounding box center [347, 142] width 621 height 138
click at [528, 96] on div "Add Column" at bounding box center [347, 142] width 621 height 138
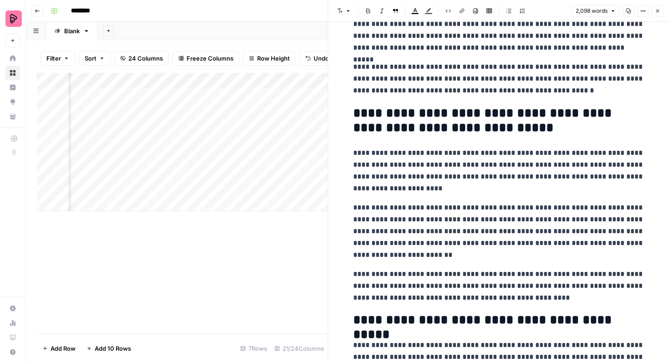
scroll to position [978, 0]
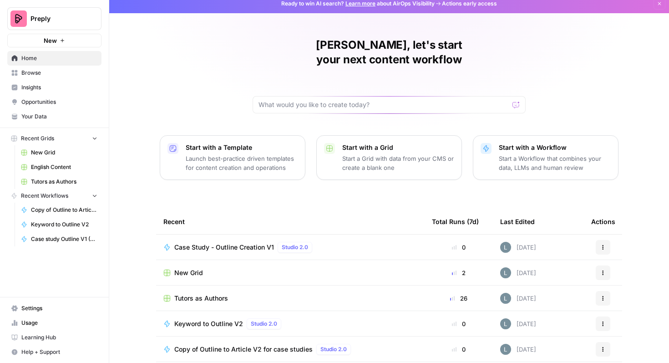
scroll to position [8, 0]
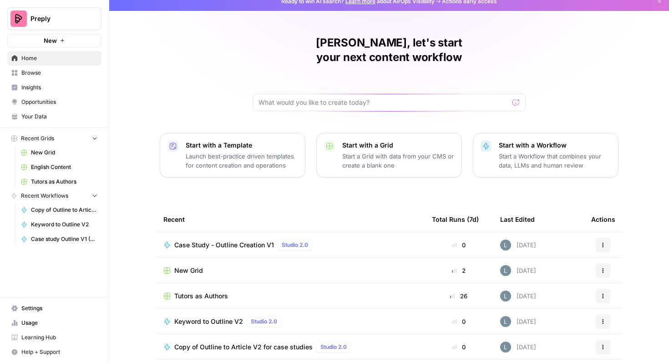
click at [76, 75] on span "Browse" at bounding box center [59, 73] width 76 height 8
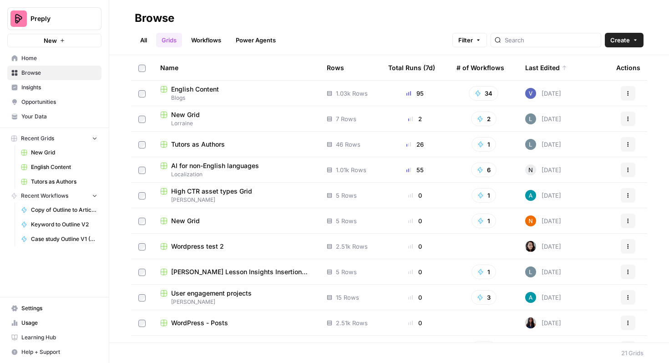
click at [294, 171] on span "Localization" at bounding box center [236, 174] width 152 height 8
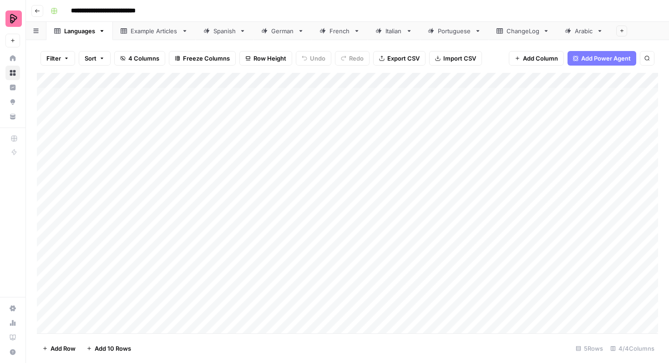
click at [280, 32] on div "German" at bounding box center [282, 30] width 23 height 9
click at [228, 32] on div "Spanish" at bounding box center [224, 30] width 22 height 9
click at [419, 220] on div "Add Column" at bounding box center [347, 203] width 621 height 260
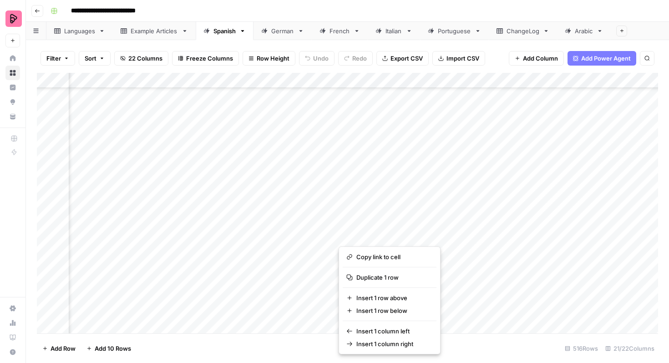
click at [419, 224] on div "Add Column" at bounding box center [347, 203] width 621 height 260
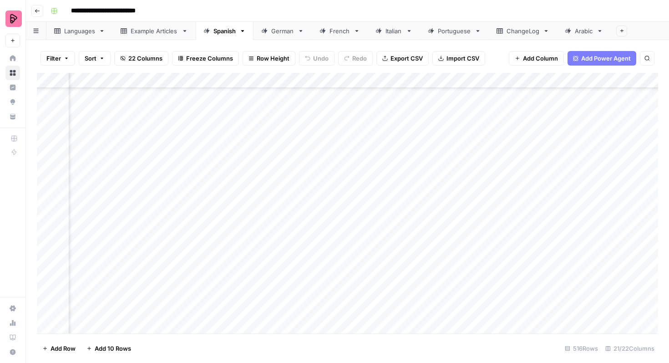
click at [405, 221] on div "Add Column" at bounding box center [347, 203] width 621 height 260
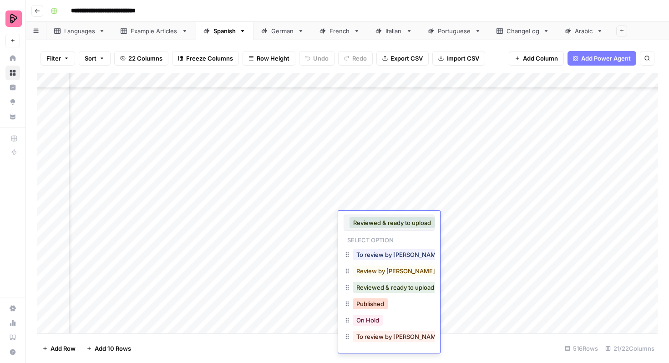
click at [386, 304] on button "Published" at bounding box center [370, 303] width 35 height 11
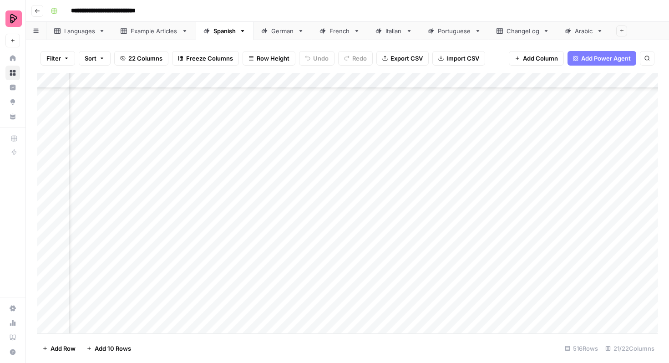
click at [386, 234] on div "Add Column" at bounding box center [347, 203] width 621 height 260
click at [373, 238] on div "Add Column" at bounding box center [347, 203] width 621 height 260
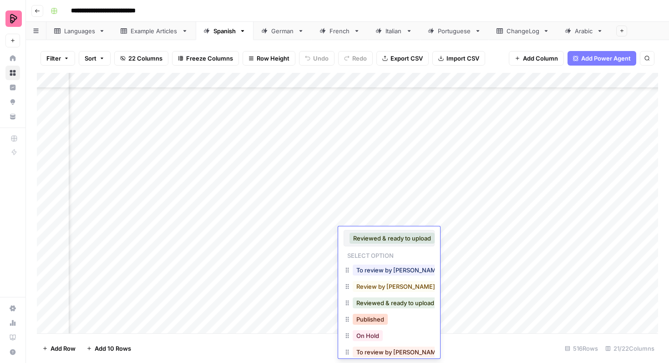
click at [366, 321] on button "Published" at bounding box center [370, 319] width 35 height 11
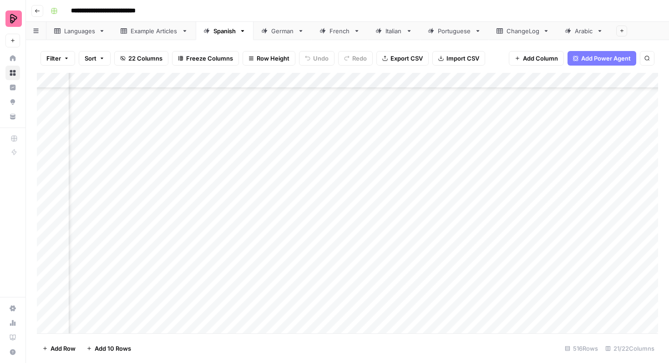
scroll to position [7516, 588]
click at [378, 131] on div "Add Column" at bounding box center [347, 203] width 621 height 260
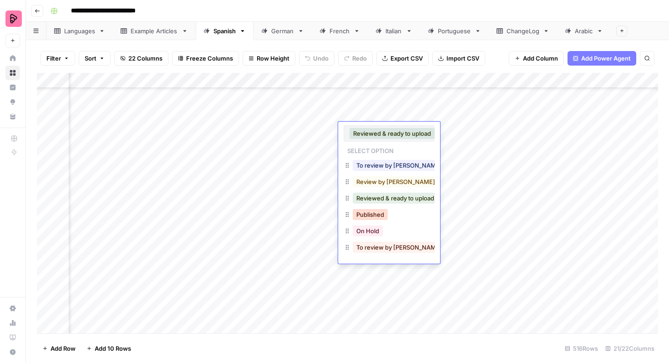
click at [366, 215] on button "Published" at bounding box center [370, 214] width 35 height 11
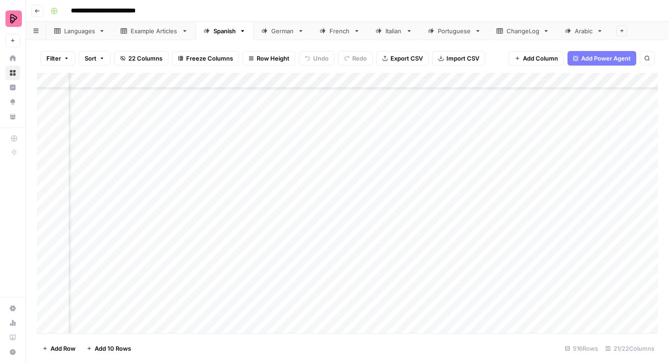
click at [369, 146] on div "Add Column" at bounding box center [347, 203] width 621 height 260
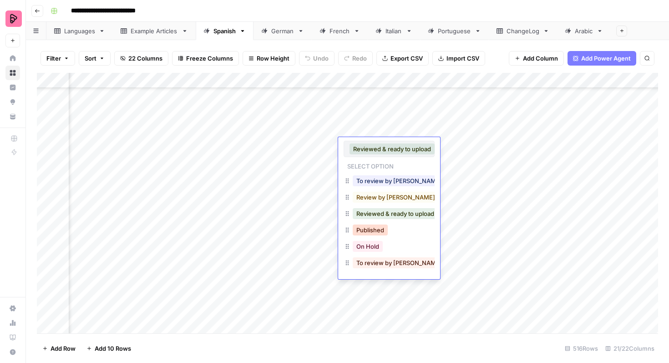
click at [370, 229] on button "Published" at bounding box center [370, 229] width 35 height 11
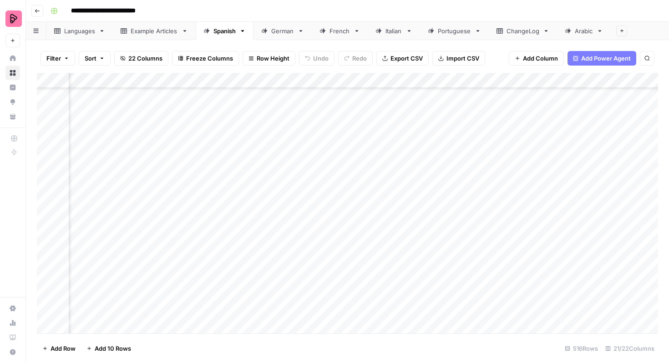
click at [382, 159] on div "Add Column" at bounding box center [347, 203] width 621 height 260
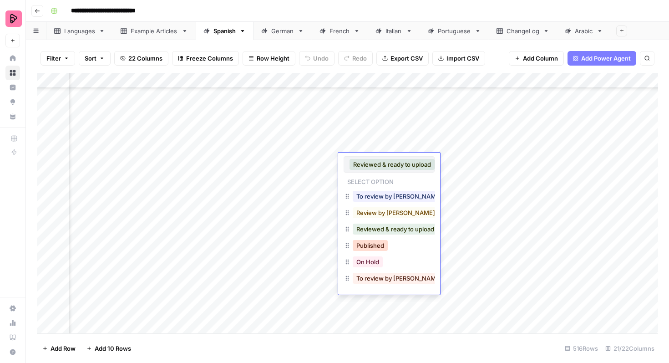
click at [376, 243] on button "Published" at bounding box center [370, 245] width 35 height 11
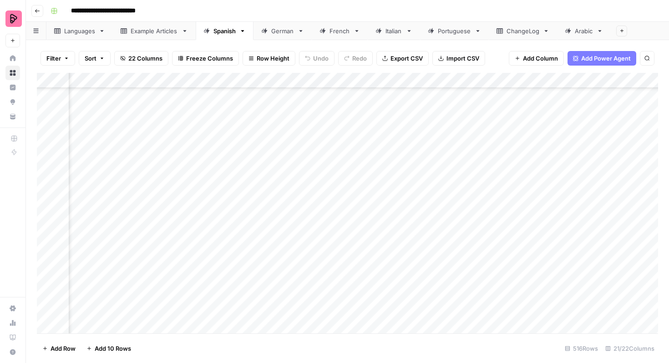
click at [376, 177] on div "Add Column" at bounding box center [347, 203] width 621 height 260
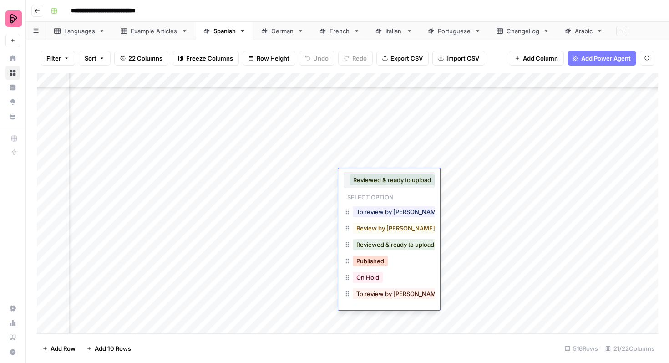
click at [375, 258] on button "Published" at bounding box center [370, 260] width 35 height 11
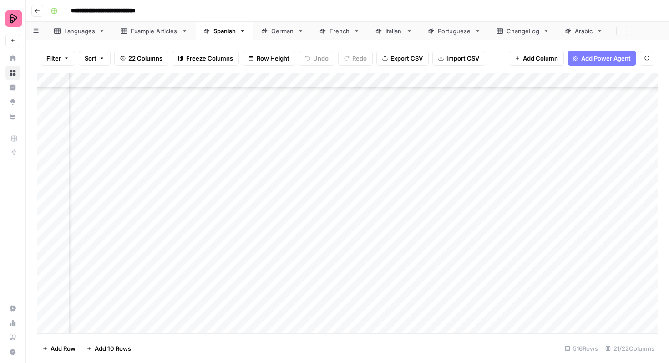
click at [374, 190] on div "Add Column" at bounding box center [347, 203] width 621 height 260
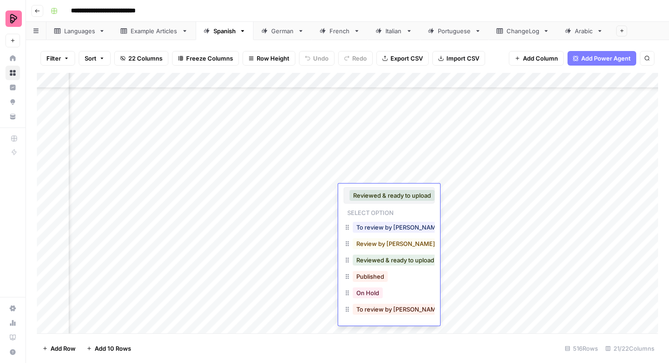
click at [367, 272] on button "Published" at bounding box center [370, 276] width 35 height 11
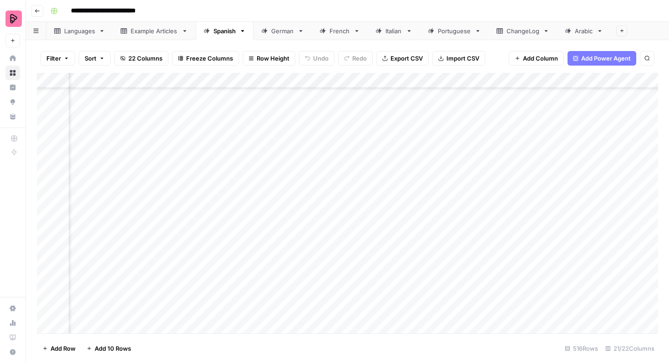
click at [376, 209] on div "Add Column" at bounding box center [347, 203] width 621 height 260
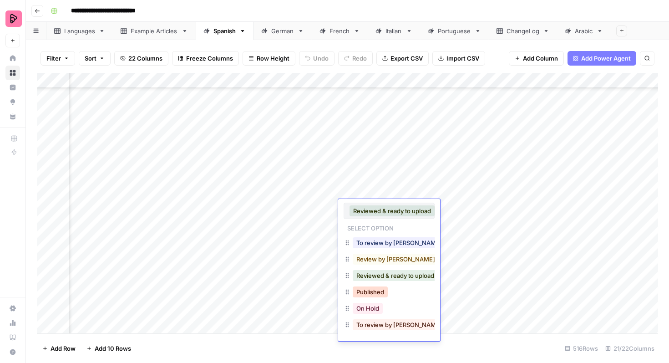
click at [375, 294] on button "Published" at bounding box center [370, 291] width 35 height 11
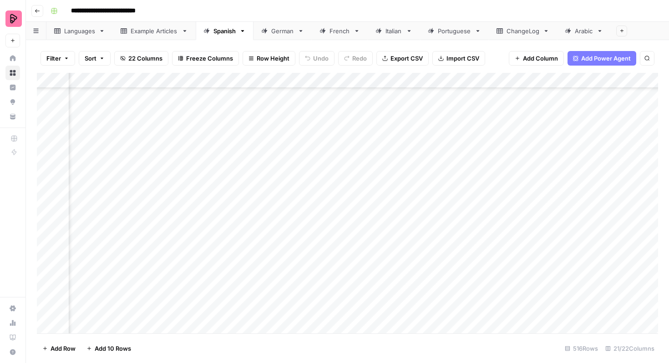
scroll to position [7603, 588]
click at [383, 135] on div "Add Column" at bounding box center [347, 203] width 621 height 260
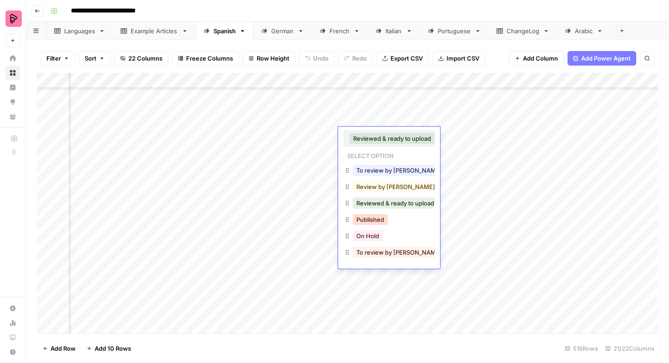
click at [370, 220] on button "Published" at bounding box center [370, 219] width 35 height 11
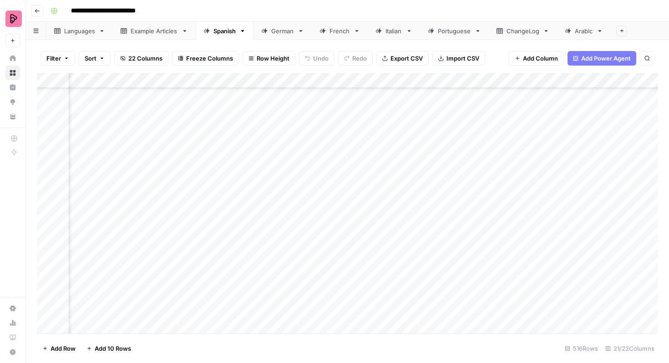
click at [397, 150] on div "Add Column" at bounding box center [347, 203] width 621 height 260
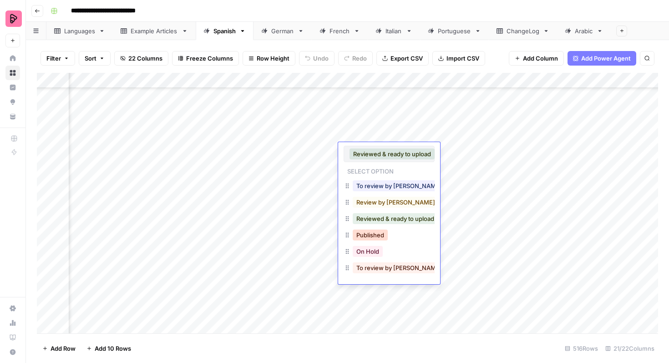
click at [385, 232] on button "Published" at bounding box center [370, 234] width 35 height 11
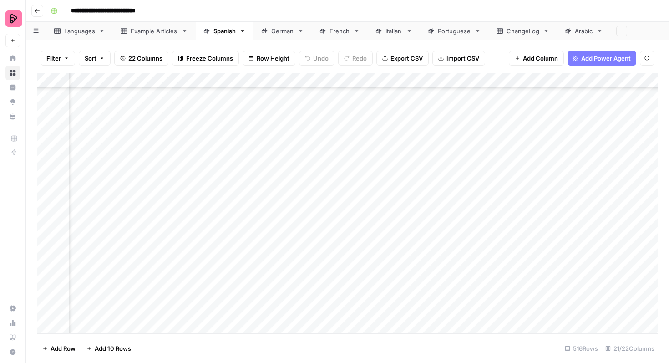
click at [389, 168] on div "Add Column" at bounding box center [347, 203] width 621 height 260
click at [385, 167] on div "Add Column" at bounding box center [347, 203] width 621 height 260
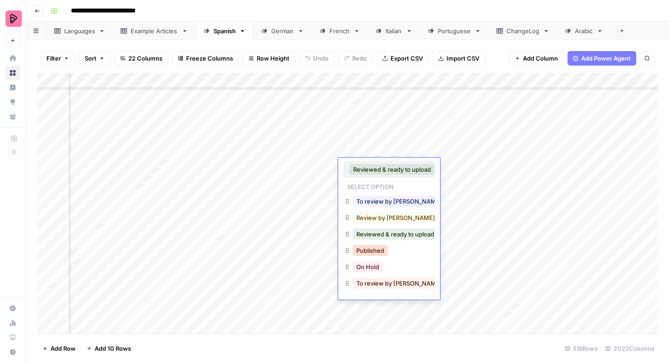
click at [372, 250] on button "Published" at bounding box center [370, 250] width 35 height 11
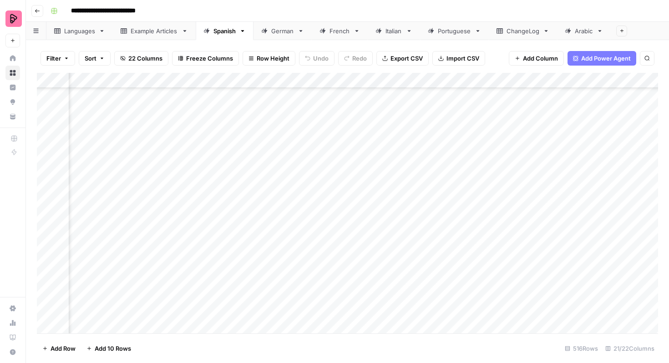
click at [375, 180] on div "Add Column" at bounding box center [347, 203] width 621 height 260
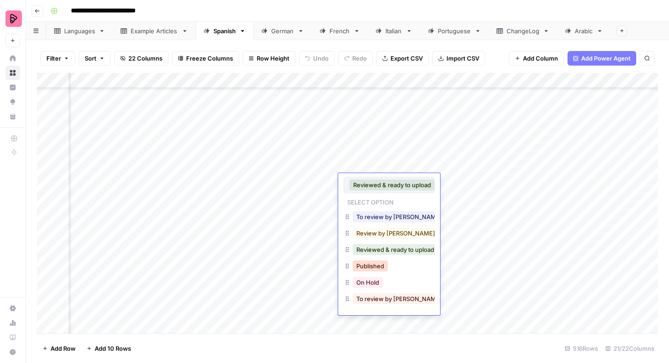
click at [367, 267] on button "Published" at bounding box center [370, 265] width 35 height 11
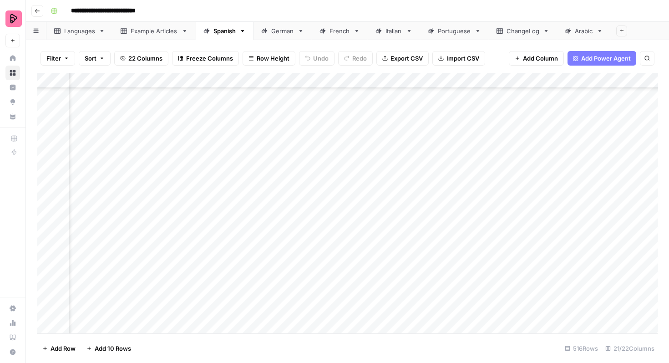
click at [374, 194] on div "Add Column" at bounding box center [347, 203] width 621 height 260
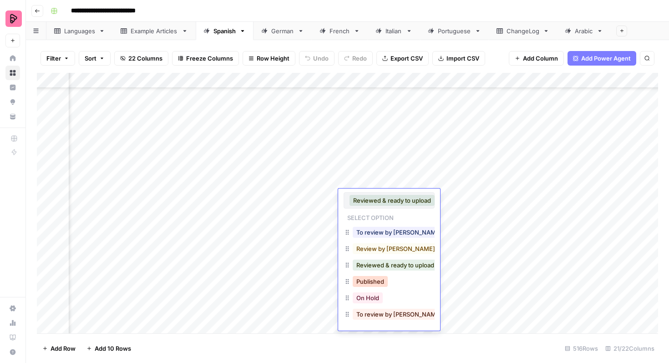
click at [372, 278] on button "Published" at bounding box center [370, 281] width 35 height 11
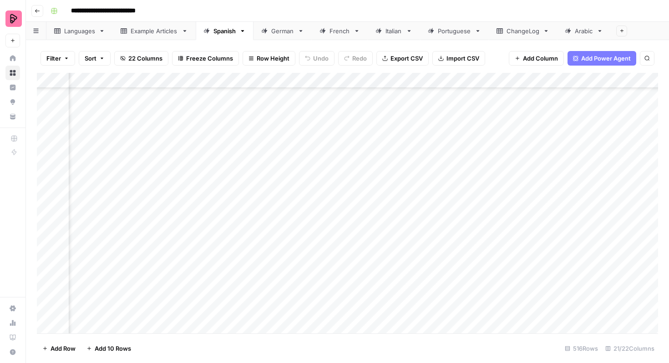
click at [372, 211] on div "Add Column" at bounding box center [347, 203] width 621 height 260
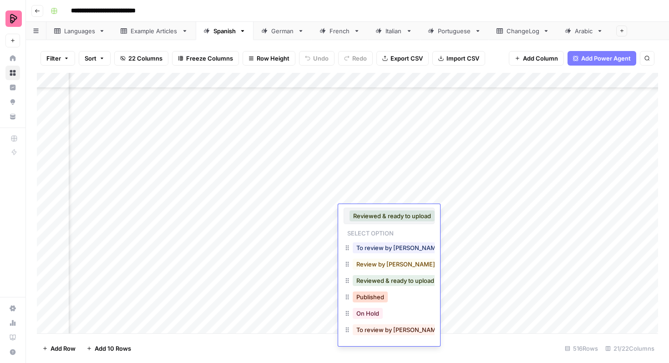
click at [371, 297] on button "Published" at bounding box center [370, 296] width 35 height 11
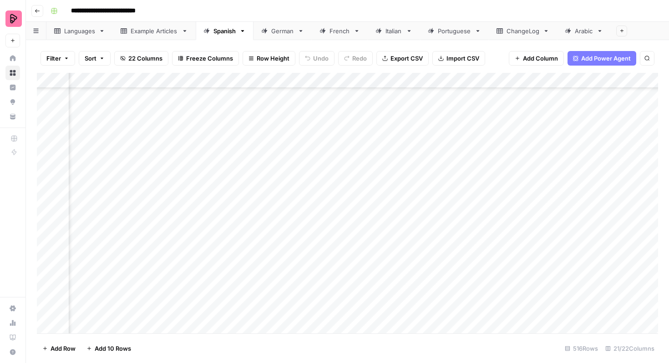
click at [374, 230] on div "Add Column" at bounding box center [347, 203] width 621 height 260
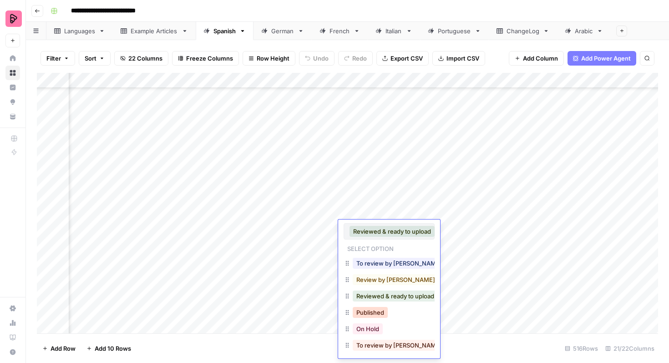
click at [369, 314] on button "Published" at bounding box center [370, 312] width 35 height 11
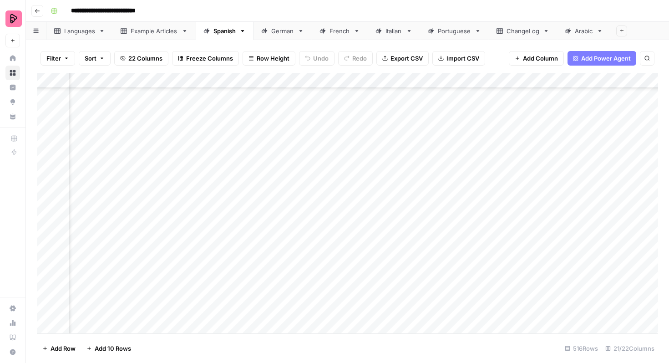
click at [369, 242] on div "Add Column" at bounding box center [347, 203] width 621 height 260
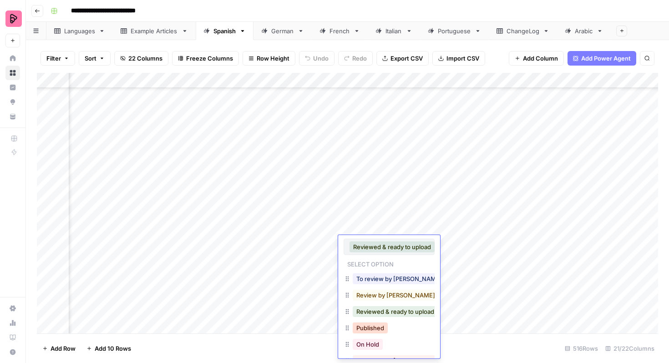
click at [373, 323] on button "Published" at bounding box center [370, 327] width 35 height 11
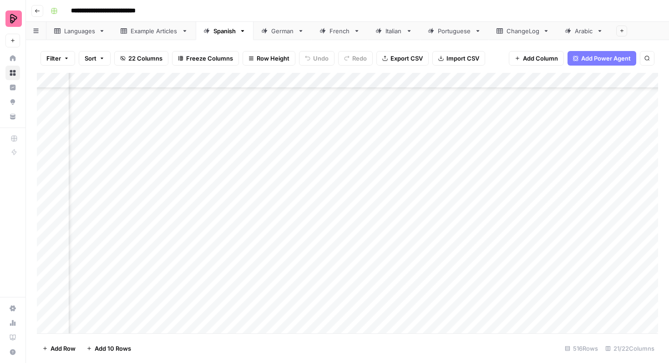
click at [375, 255] on div "Add Column" at bounding box center [347, 203] width 621 height 260
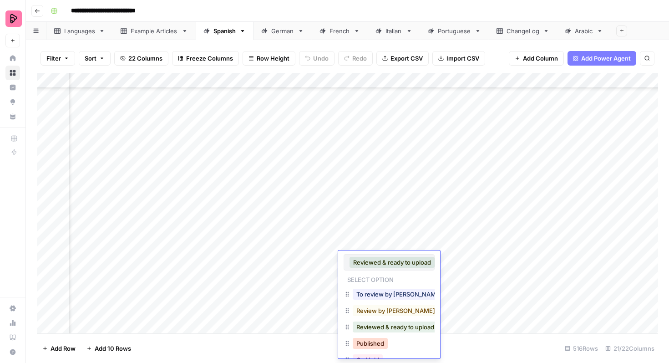
click at [374, 339] on button "Published" at bounding box center [370, 343] width 35 height 11
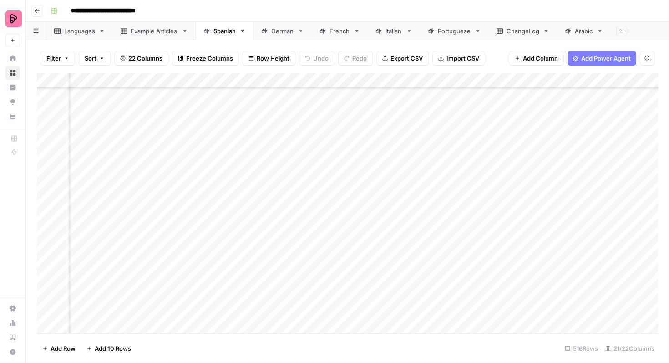
click at [373, 277] on div "Add Column" at bounding box center [347, 203] width 621 height 260
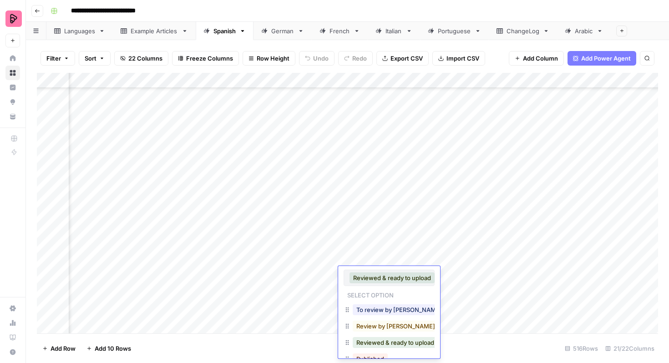
scroll to position [17, 0]
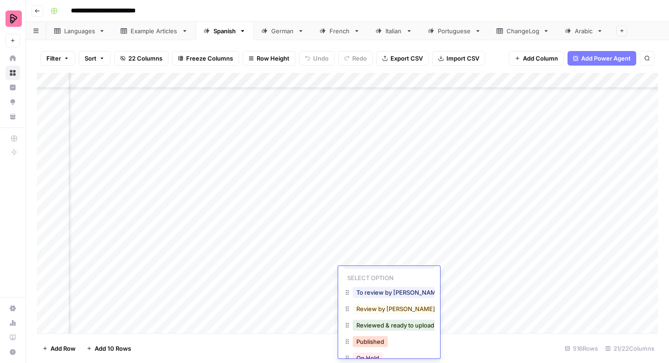
click at [373, 343] on button "Published" at bounding box center [370, 341] width 35 height 11
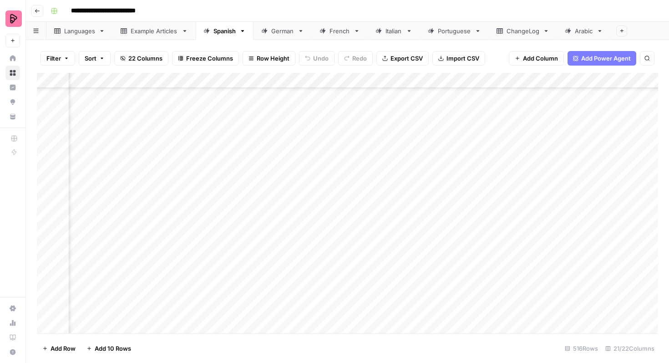
click at [368, 291] on div "Add Column" at bounding box center [347, 203] width 621 height 260
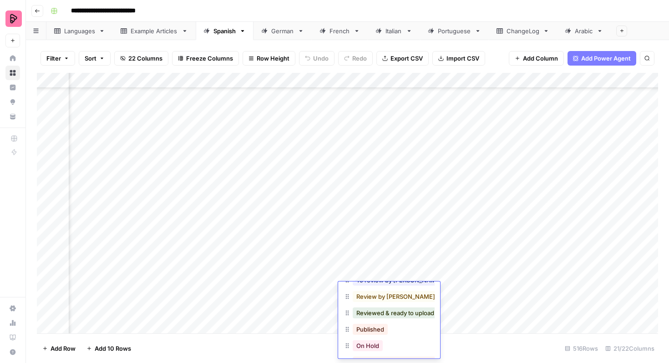
scroll to position [65, 0]
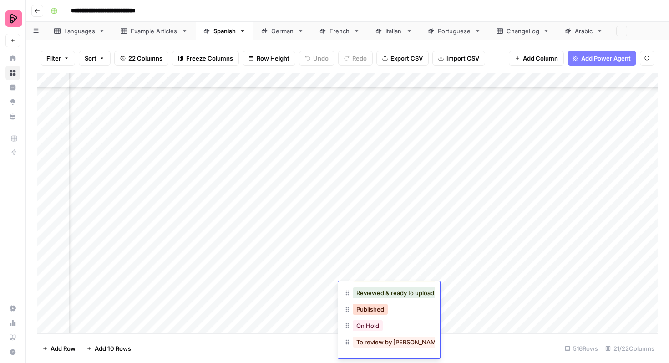
click at [373, 310] on button "Published" at bounding box center [370, 309] width 35 height 11
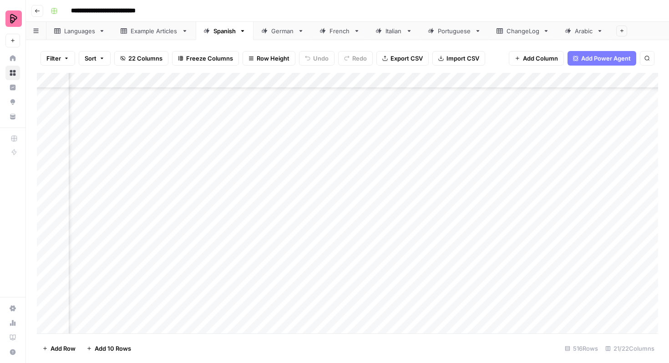
click at [369, 303] on div "Add Column" at bounding box center [347, 203] width 621 height 260
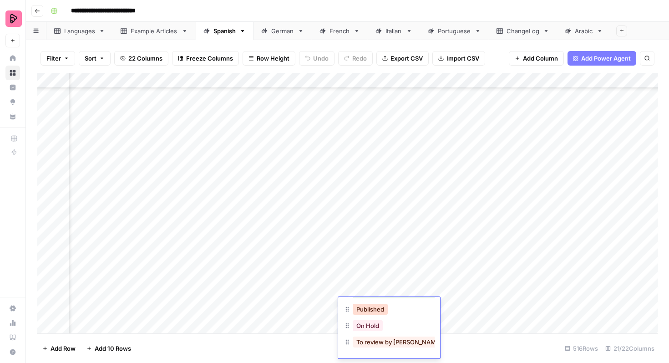
click at [373, 312] on button "Published" at bounding box center [370, 309] width 35 height 11
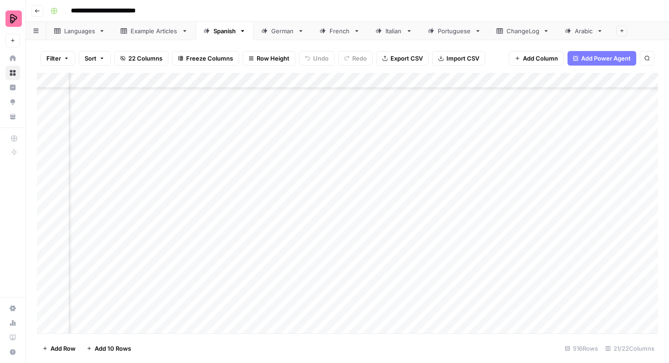
scroll to position [7579, 588]
click at [266, 34] on div "German" at bounding box center [277, 30] width 33 height 9
click at [392, 179] on div "Add Column" at bounding box center [347, 203] width 621 height 260
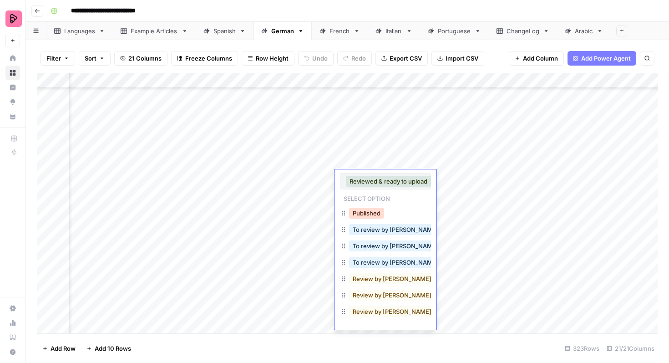
click at [383, 211] on button "Published" at bounding box center [366, 213] width 35 height 11
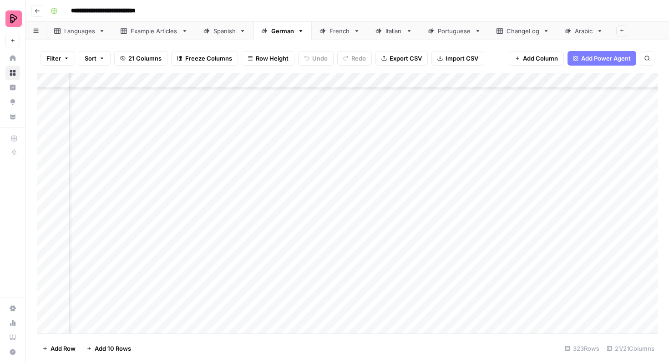
click at [390, 196] on div "Add Column" at bounding box center [347, 203] width 621 height 260
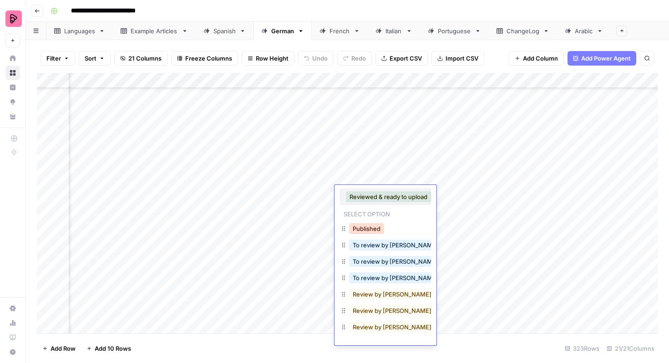
click at [373, 227] on button "Published" at bounding box center [366, 228] width 35 height 11
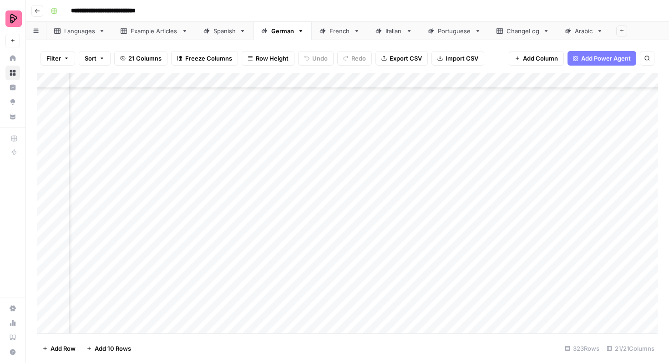
click at [380, 206] on div "Add Column" at bounding box center [347, 203] width 621 height 260
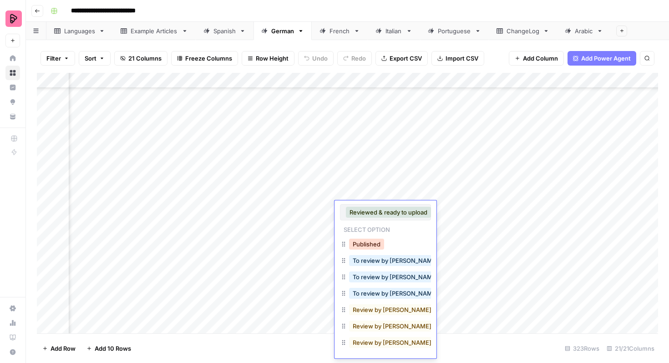
click at [365, 243] on button "Published" at bounding box center [366, 243] width 35 height 11
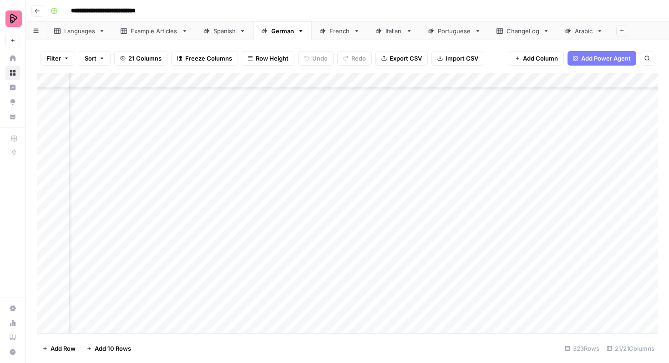
click at [376, 222] on div "Add Column" at bounding box center [347, 203] width 621 height 260
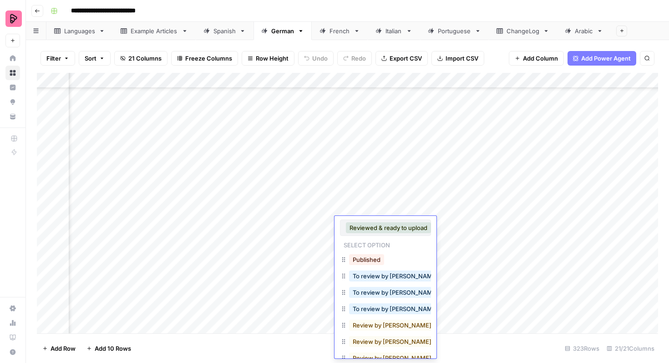
click at [370, 255] on button "Published" at bounding box center [366, 259] width 35 height 11
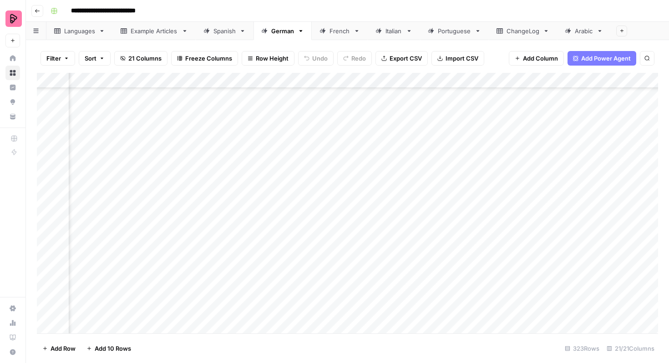
click at [372, 239] on div "Add Column" at bounding box center [347, 203] width 621 height 260
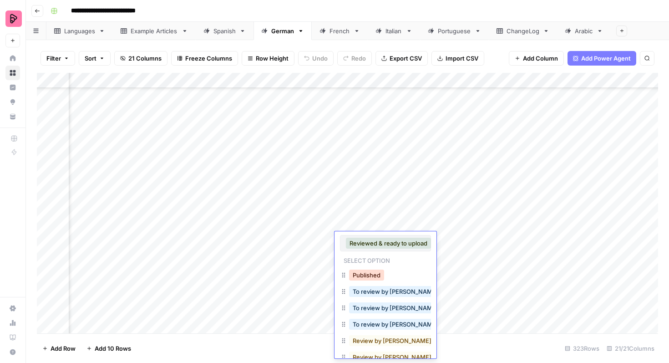
click at [367, 273] on button "Published" at bounding box center [366, 274] width 35 height 11
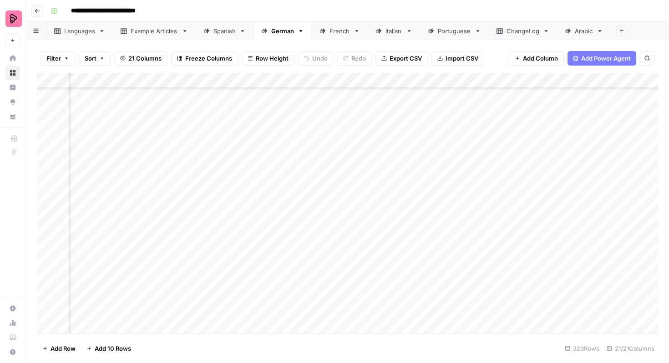
scroll to position [4388, 424]
click at [371, 165] on div "Add Column" at bounding box center [347, 203] width 621 height 260
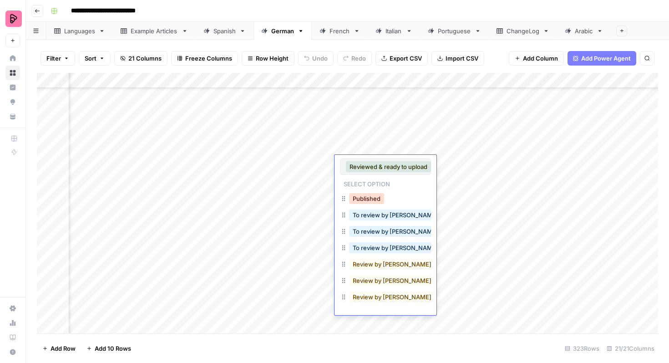
click at [369, 197] on button "Published" at bounding box center [366, 198] width 35 height 11
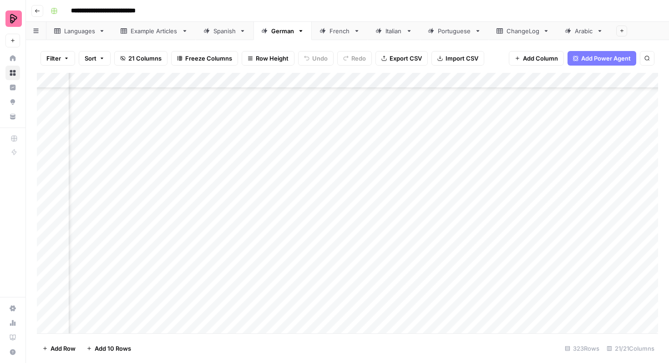
click at [374, 177] on div "Add Column" at bounding box center [347, 203] width 621 height 260
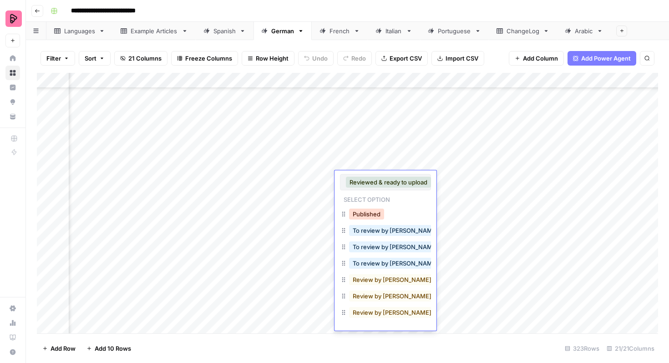
click at [367, 216] on button "Published" at bounding box center [366, 213] width 35 height 11
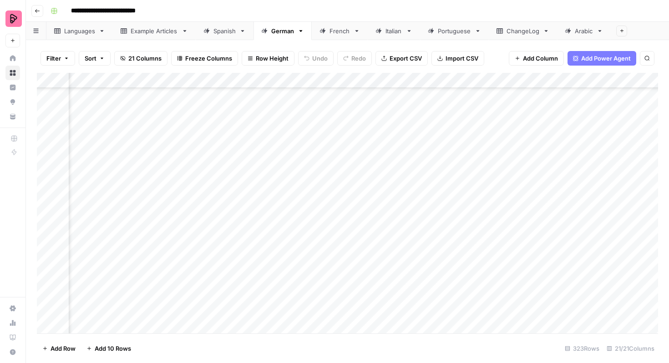
click at [364, 198] on div "Add Column" at bounding box center [347, 203] width 621 height 260
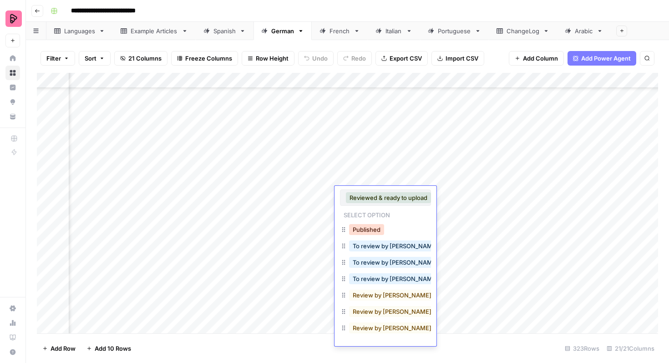
click at [364, 226] on button "Published" at bounding box center [366, 229] width 35 height 11
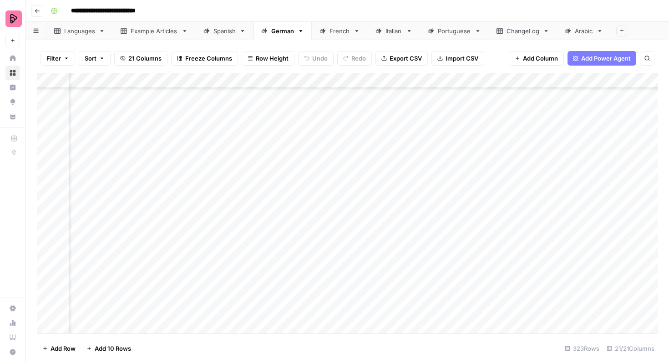
click at [364, 209] on div "Add Column" at bounding box center [347, 203] width 621 height 260
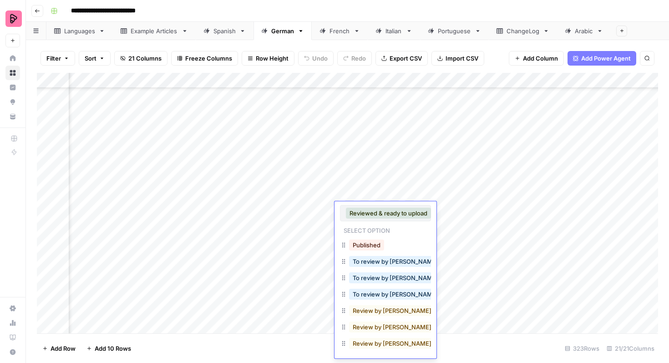
click at [363, 242] on button "Published" at bounding box center [366, 244] width 35 height 11
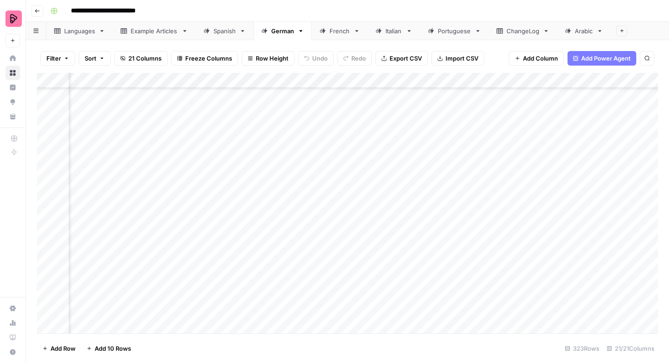
scroll to position [4478, 424]
click at [378, 132] on div "Add Column" at bounding box center [347, 203] width 621 height 260
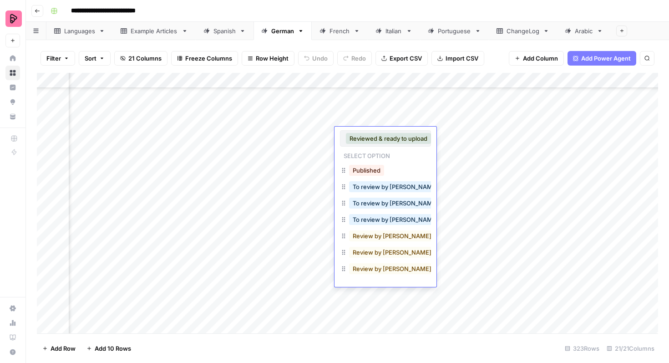
click at [370, 168] on button "Published" at bounding box center [366, 170] width 35 height 11
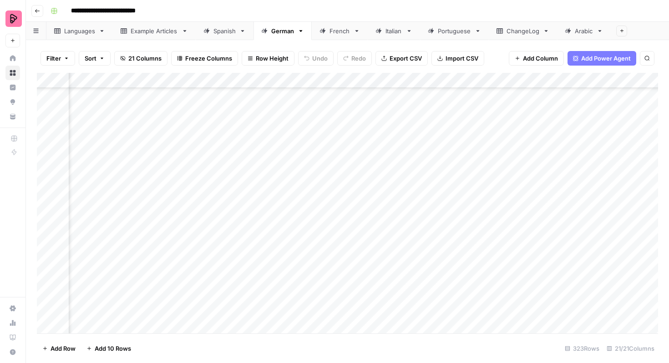
click at [369, 149] on div "Add Column" at bounding box center [347, 203] width 621 height 260
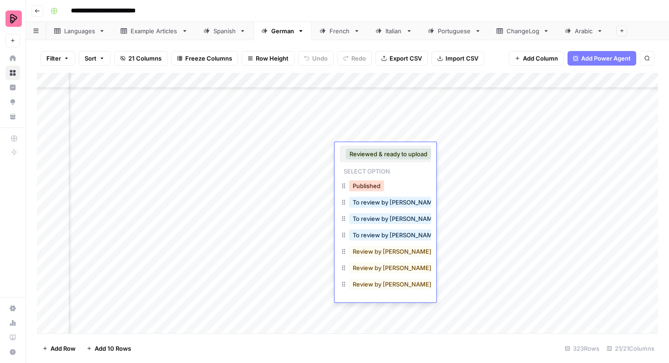
click at [370, 184] on button "Published" at bounding box center [366, 185] width 35 height 11
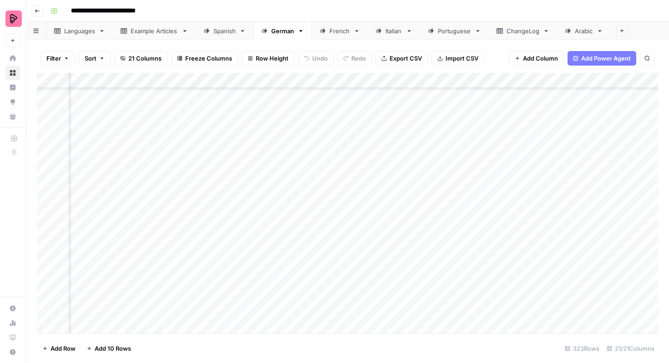
click at [368, 167] on div "Add Column" at bounding box center [347, 203] width 621 height 260
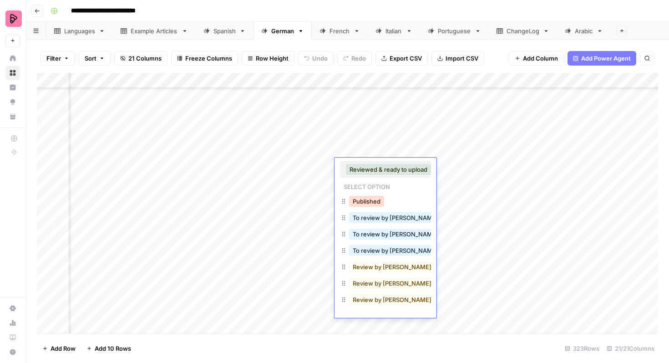
click at [367, 198] on button "Published" at bounding box center [366, 201] width 35 height 11
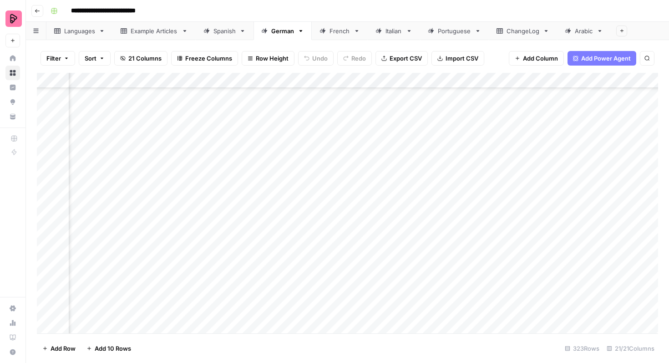
click at [366, 184] on div "Add Column" at bounding box center [347, 203] width 621 height 260
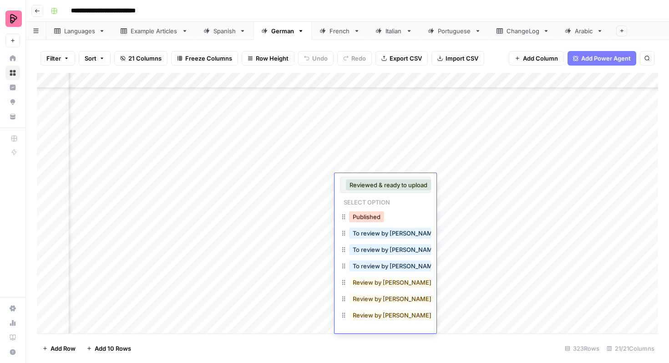
click at [366, 216] on button "Published" at bounding box center [366, 216] width 35 height 11
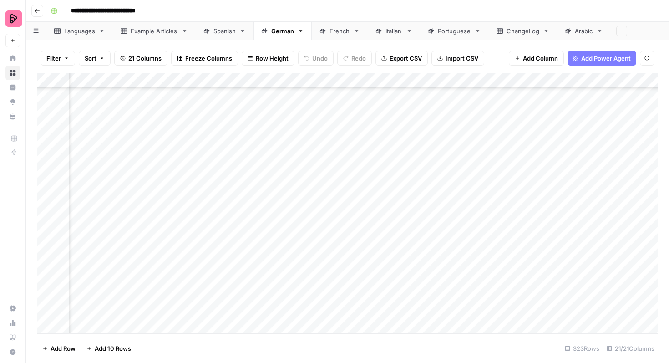
scroll to position [4544, 424]
click at [375, 129] on div "Add Column" at bounding box center [347, 203] width 621 height 260
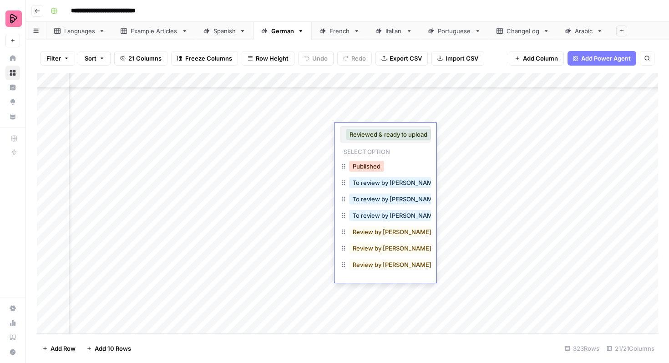
click at [367, 166] on button "Published" at bounding box center [366, 166] width 35 height 11
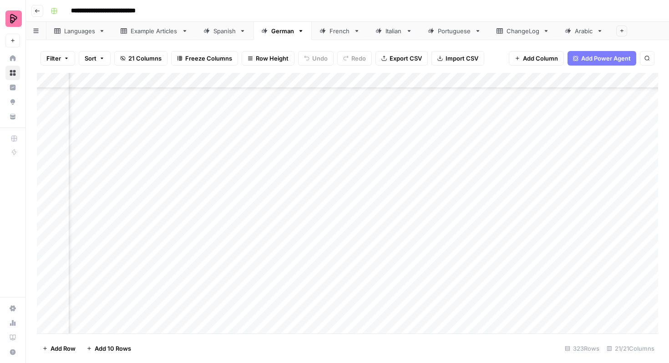
click at [364, 143] on div "Add Column" at bounding box center [347, 203] width 621 height 260
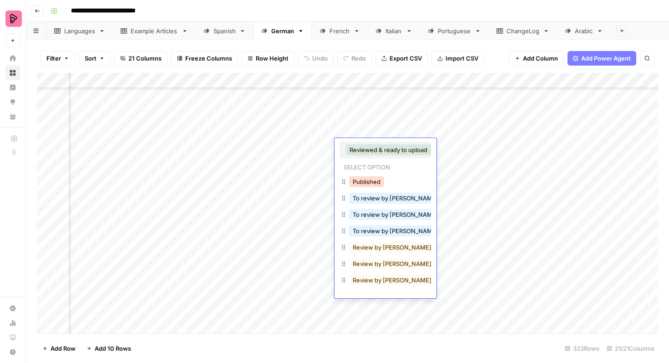
click at [365, 177] on button "Published" at bounding box center [366, 181] width 35 height 11
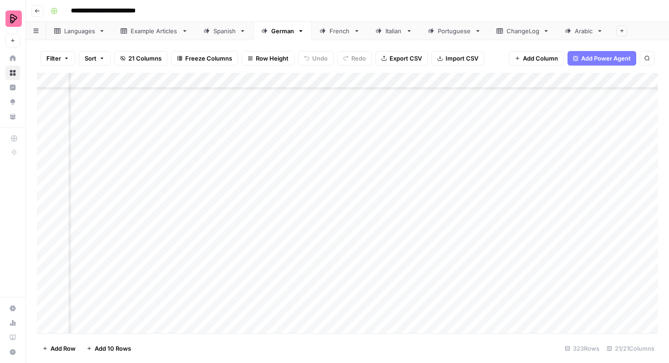
click at [364, 165] on div "Add Column" at bounding box center [347, 203] width 621 height 260
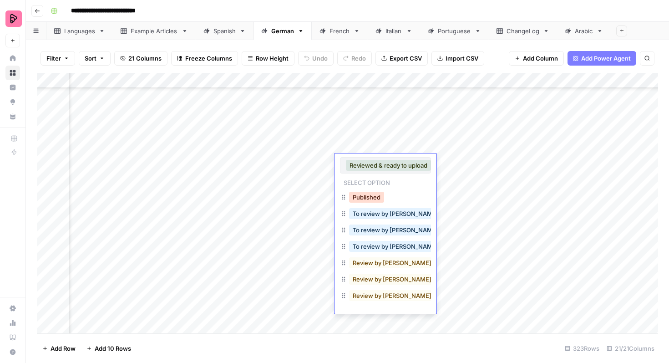
click at [363, 202] on button "Published" at bounding box center [366, 197] width 35 height 11
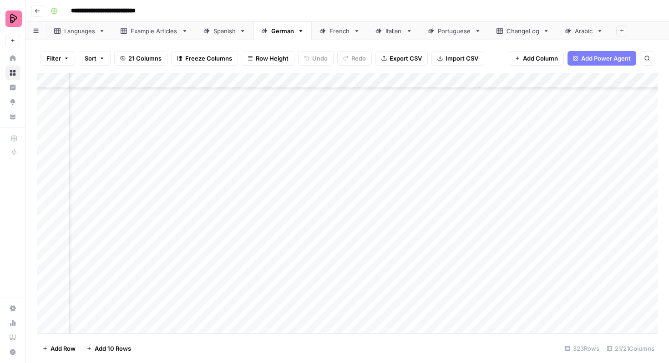
click at [364, 177] on div "Add Column" at bounding box center [347, 203] width 621 height 260
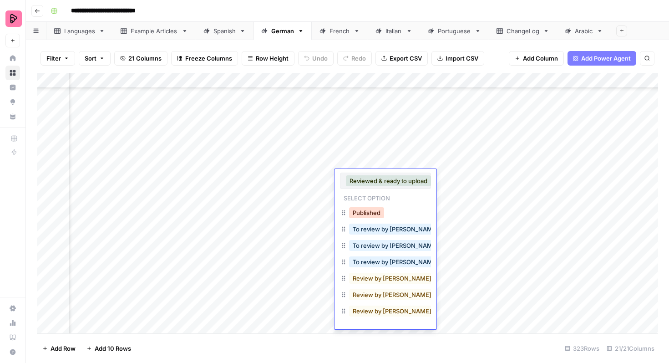
click at [364, 210] on button "Published" at bounding box center [366, 212] width 35 height 11
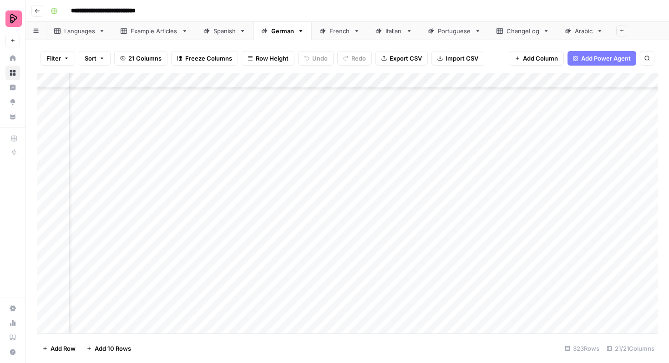
click at [362, 192] on div "Add Column" at bounding box center [347, 203] width 621 height 260
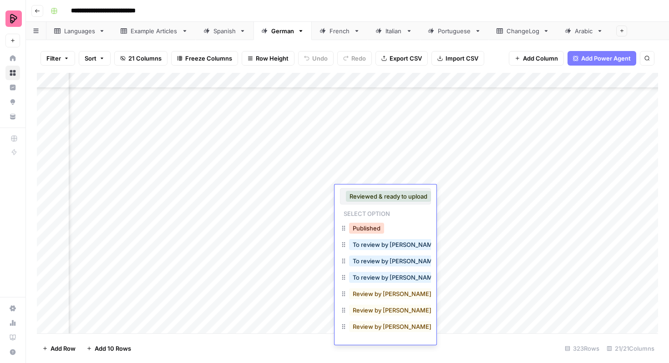
click at [362, 228] on button "Published" at bounding box center [366, 228] width 35 height 11
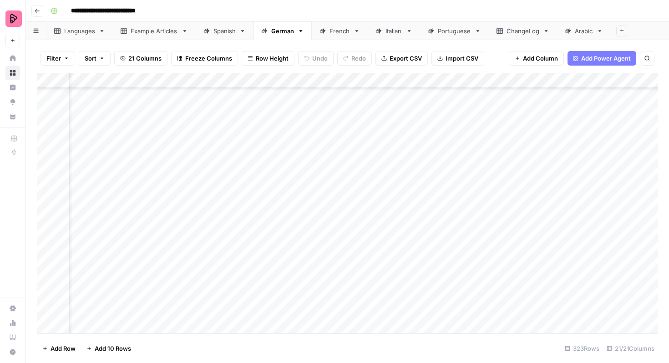
click at [362, 210] on div "Add Column" at bounding box center [347, 203] width 621 height 260
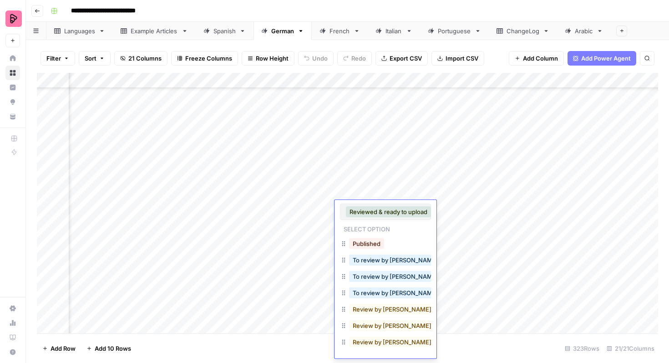
click at [364, 238] on div "Published" at bounding box center [366, 243] width 39 height 13
click at [364, 239] on button "Published" at bounding box center [366, 243] width 35 height 11
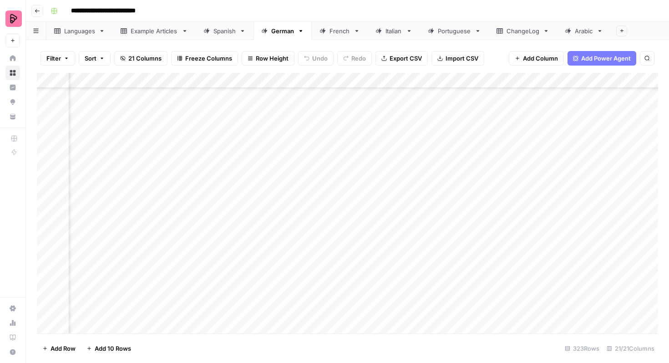
click at [365, 223] on div "Add Column" at bounding box center [347, 203] width 621 height 260
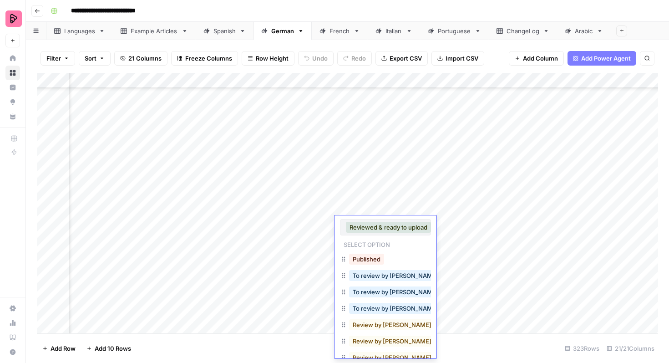
click at [365, 253] on button "Published" at bounding box center [366, 258] width 35 height 11
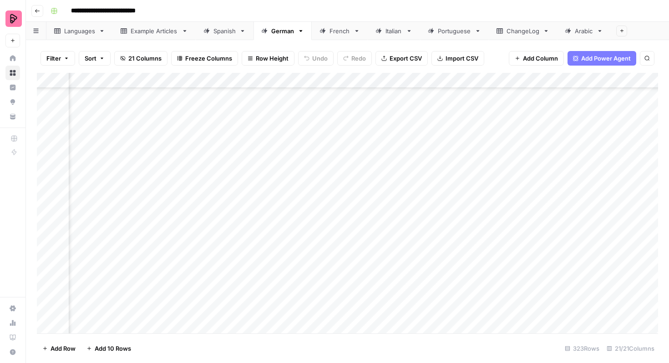
click at [361, 236] on div "Add Column" at bounding box center [347, 203] width 621 height 260
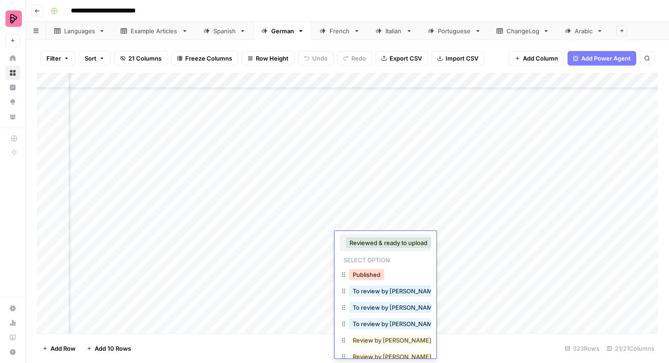
click at [361, 271] on button "Published" at bounding box center [366, 274] width 35 height 11
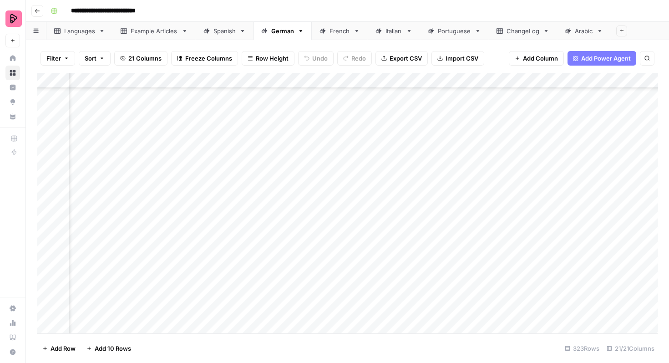
click at [362, 252] on div "Add Column" at bounding box center [347, 203] width 621 height 260
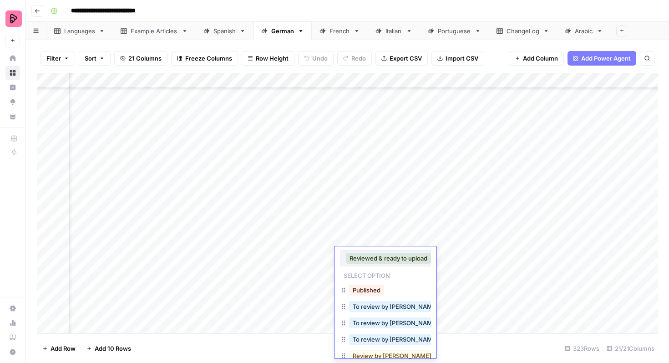
click at [367, 283] on div "Published" at bounding box center [366, 289] width 39 height 13
click at [363, 286] on button "Published" at bounding box center [366, 289] width 35 height 11
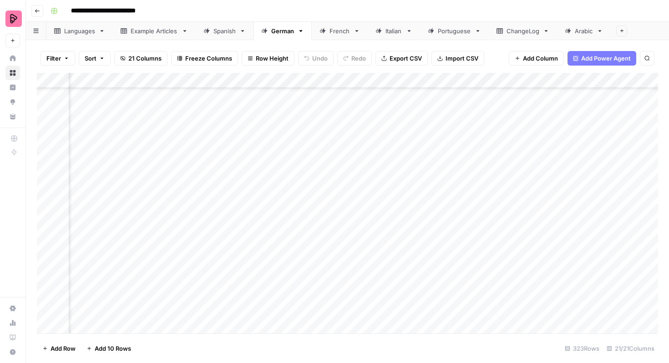
click at [360, 266] on div "Add Column" at bounding box center [347, 203] width 621 height 260
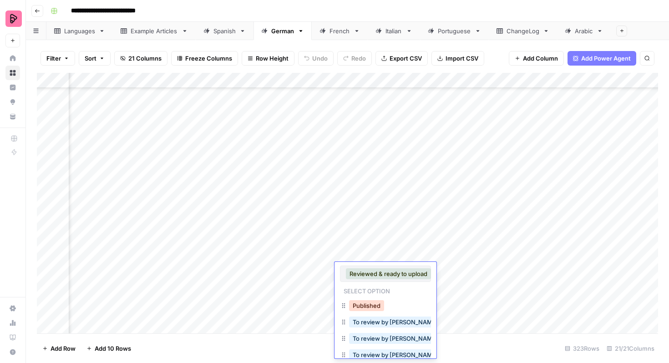
click at [363, 309] on button "Published" at bounding box center [366, 305] width 35 height 11
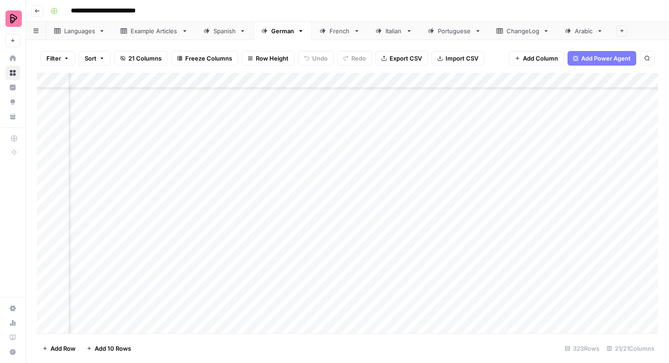
click at [357, 286] on div "Add Column" at bounding box center [347, 203] width 621 height 260
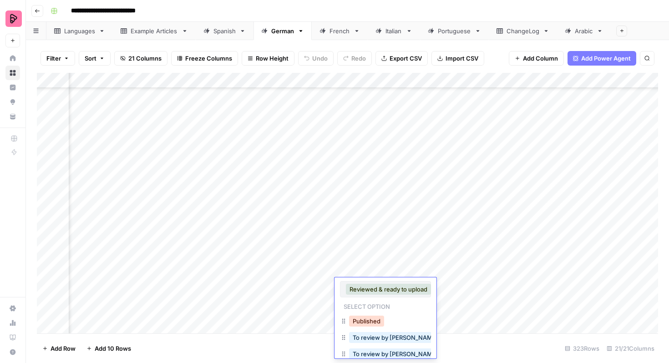
click at [364, 317] on button "Published" at bounding box center [366, 320] width 35 height 11
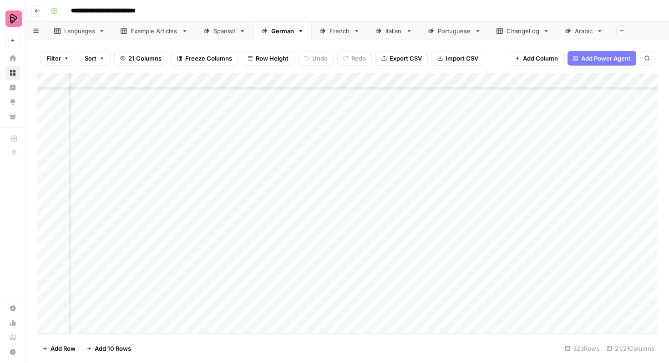
click at [361, 303] on div "Add Column" at bounding box center [347, 203] width 621 height 260
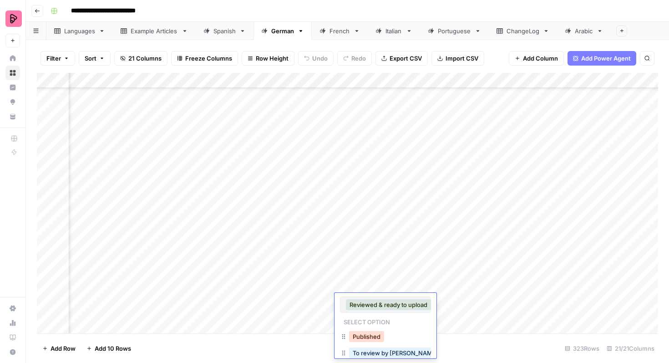
click at [370, 332] on button "Published" at bounding box center [366, 336] width 35 height 11
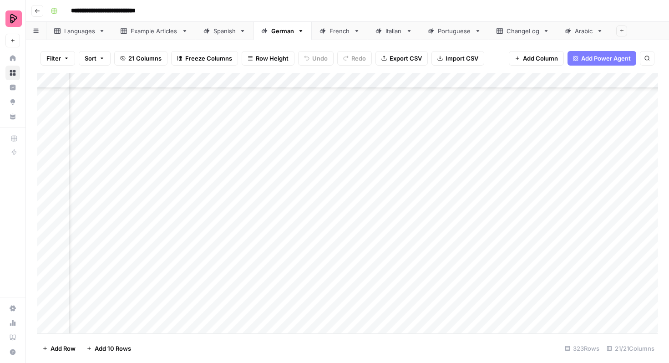
click at [328, 31] on div "French" at bounding box center [334, 30] width 30 height 9
click at [330, 234] on div "Add Column" at bounding box center [347, 203] width 621 height 260
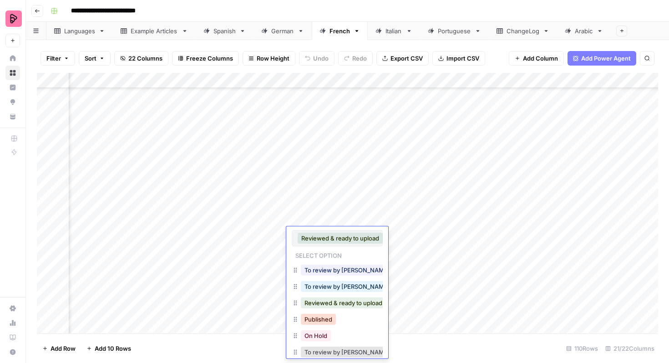
click at [325, 319] on button "Published" at bounding box center [318, 319] width 35 height 11
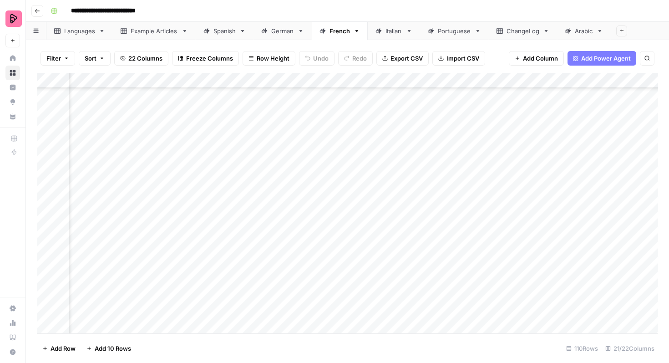
click at [337, 266] on div "Add Column" at bounding box center [347, 203] width 621 height 260
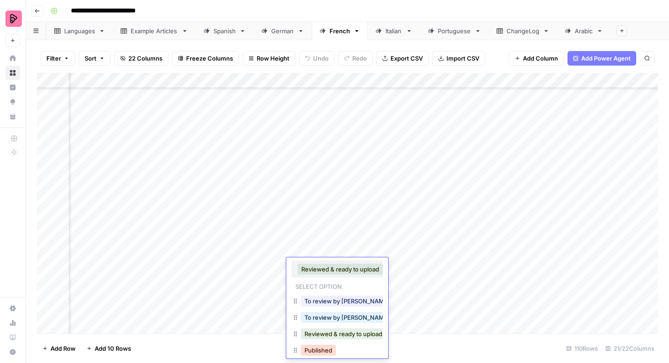
click at [325, 348] on button "Published" at bounding box center [318, 349] width 35 height 11
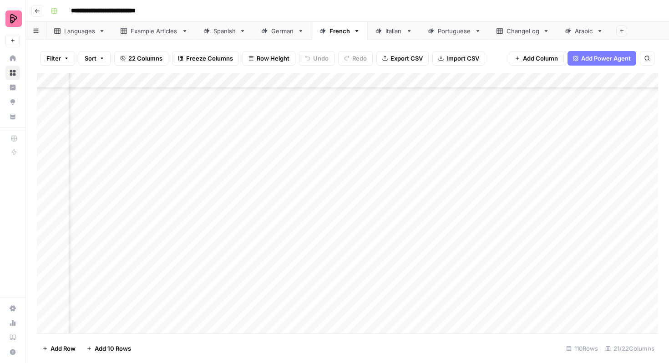
click at [332, 276] on div "Add Column" at bounding box center [347, 203] width 621 height 260
click at [328, 275] on div "Add Column" at bounding box center [347, 203] width 621 height 260
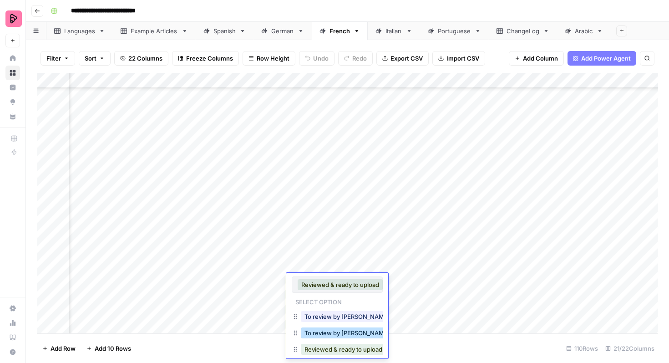
scroll to position [15, 0]
click at [324, 347] on button "Published" at bounding box center [318, 350] width 35 height 11
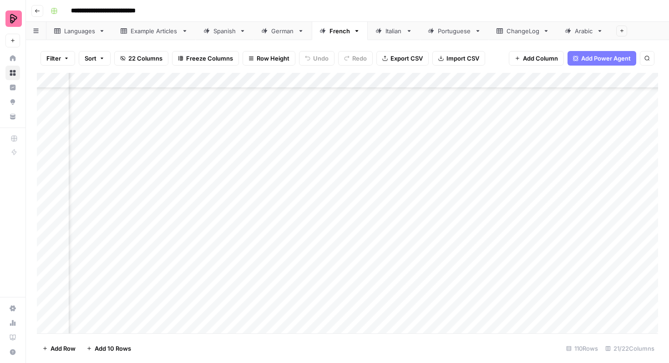
click at [338, 296] on div "Add Column" at bounding box center [347, 203] width 621 height 260
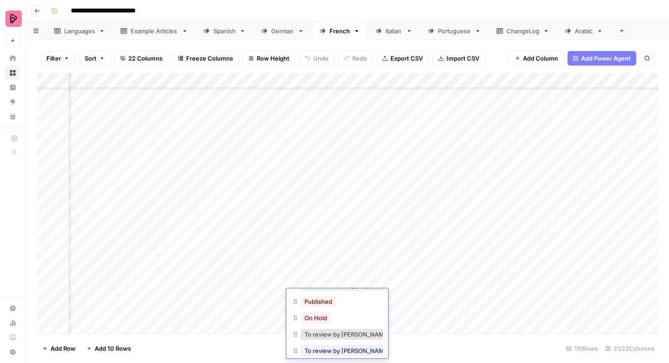
scroll to position [70, 0]
click at [326, 297] on button "Published" at bounding box center [318, 296] width 35 height 11
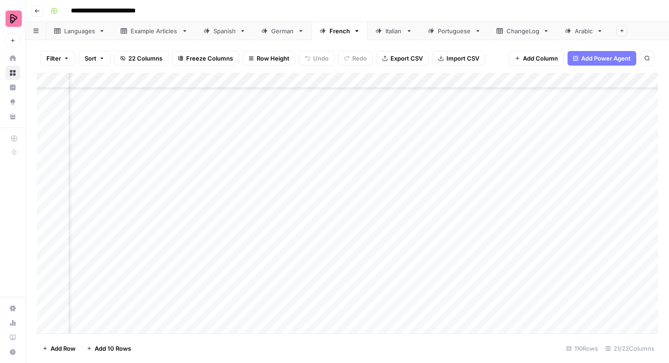
click at [405, 255] on div "Add Column" at bounding box center [347, 203] width 621 height 260
